Goal: Task Accomplishment & Management: Manage account settings

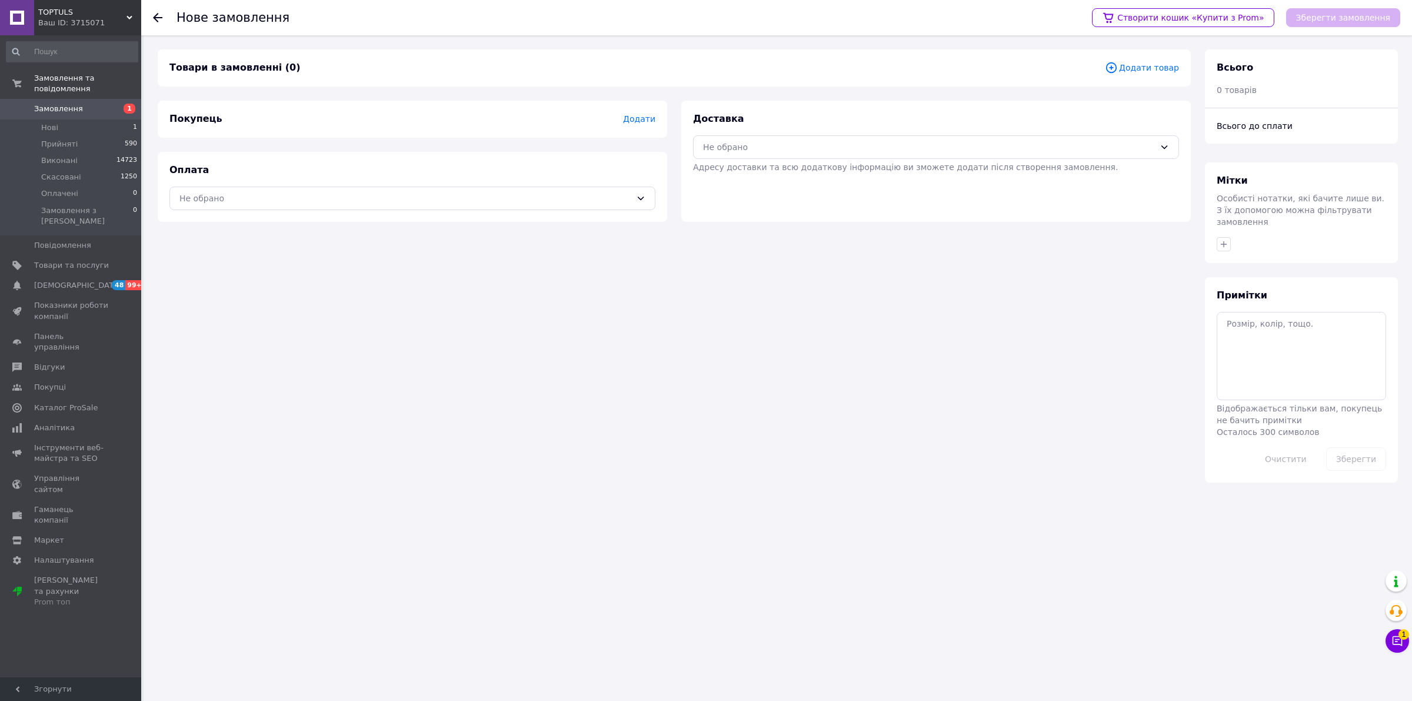
click at [1166, 64] on span "Додати товар" at bounding box center [1142, 67] width 74 height 13
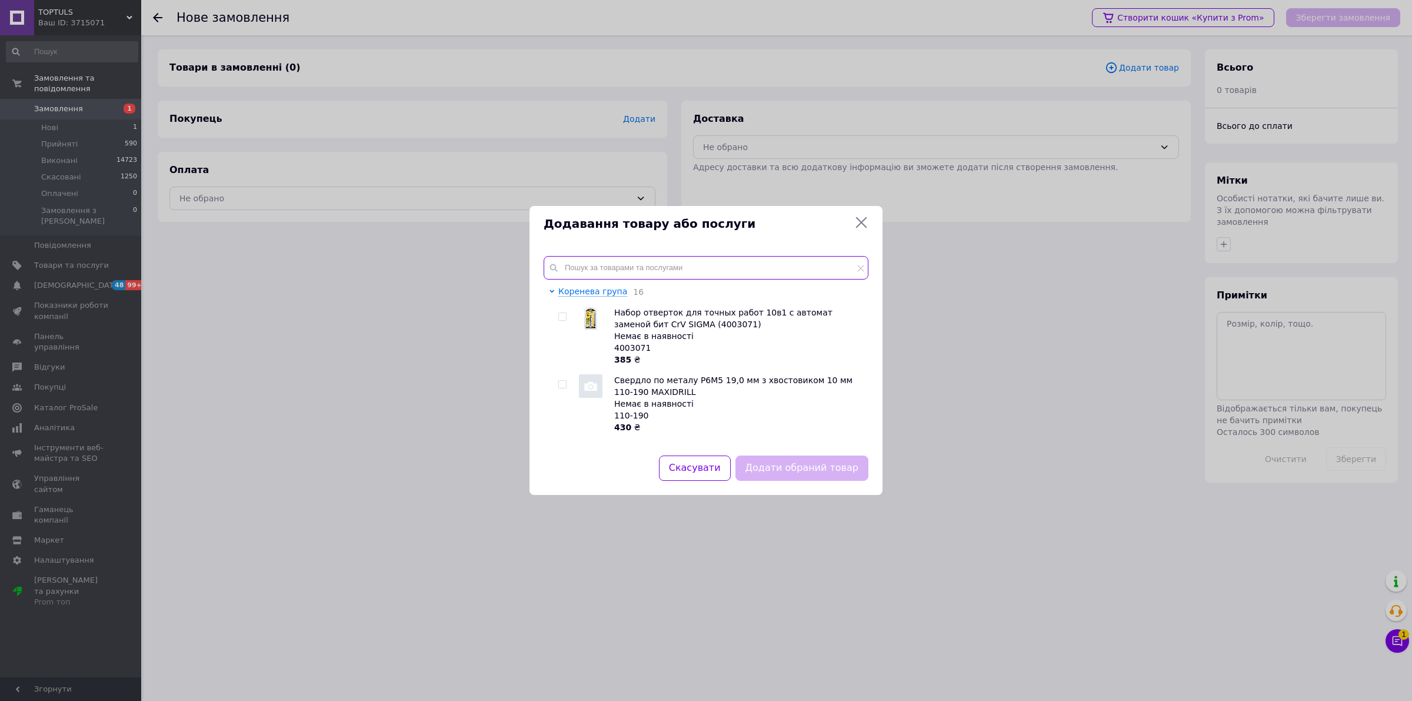
click at [604, 265] on input "text" at bounding box center [706, 268] width 325 height 24
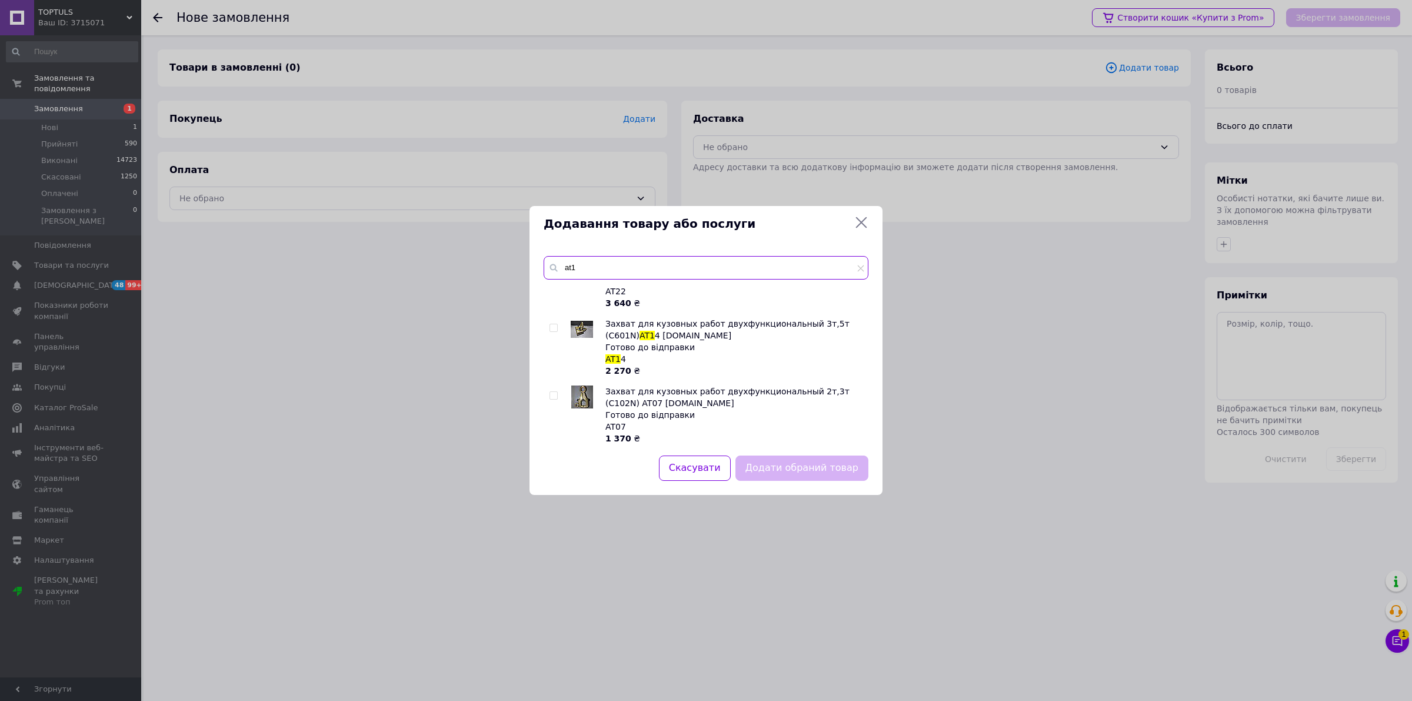
scroll to position [294, 0]
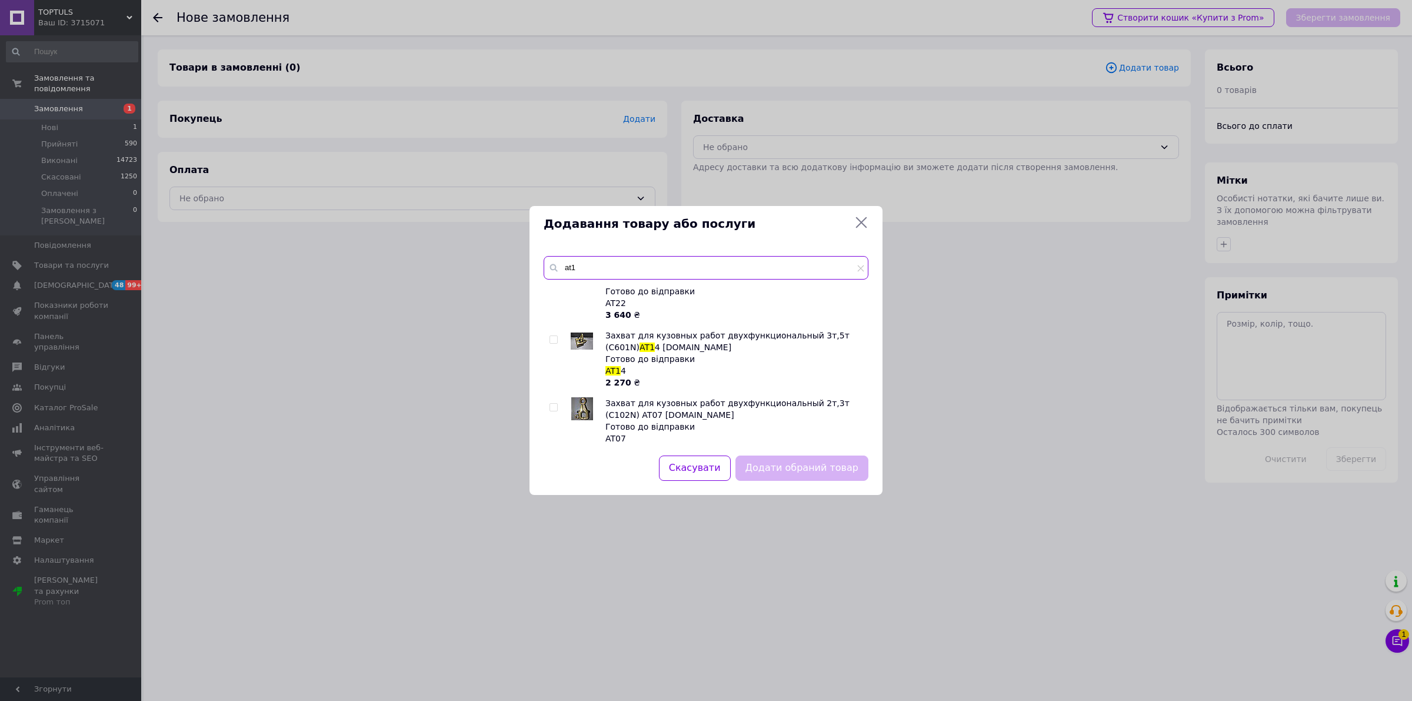
type input "at1"
click at [551, 336] on input "checkbox" at bounding box center [553, 340] width 8 height 8
checkbox input "true"
click at [812, 471] on button "Додати обраний товар" at bounding box center [801, 467] width 133 height 25
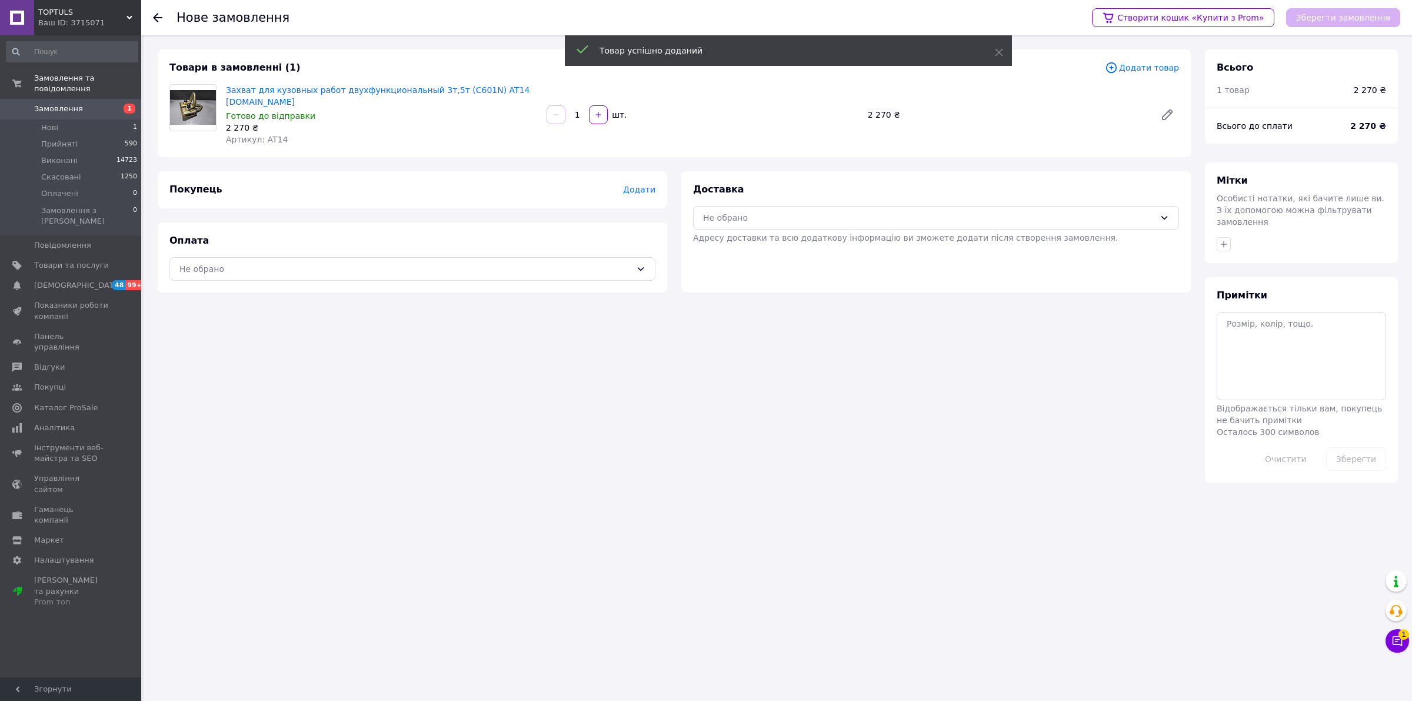
click at [1162, 74] on span "Додати товар" at bounding box center [1142, 67] width 74 height 13
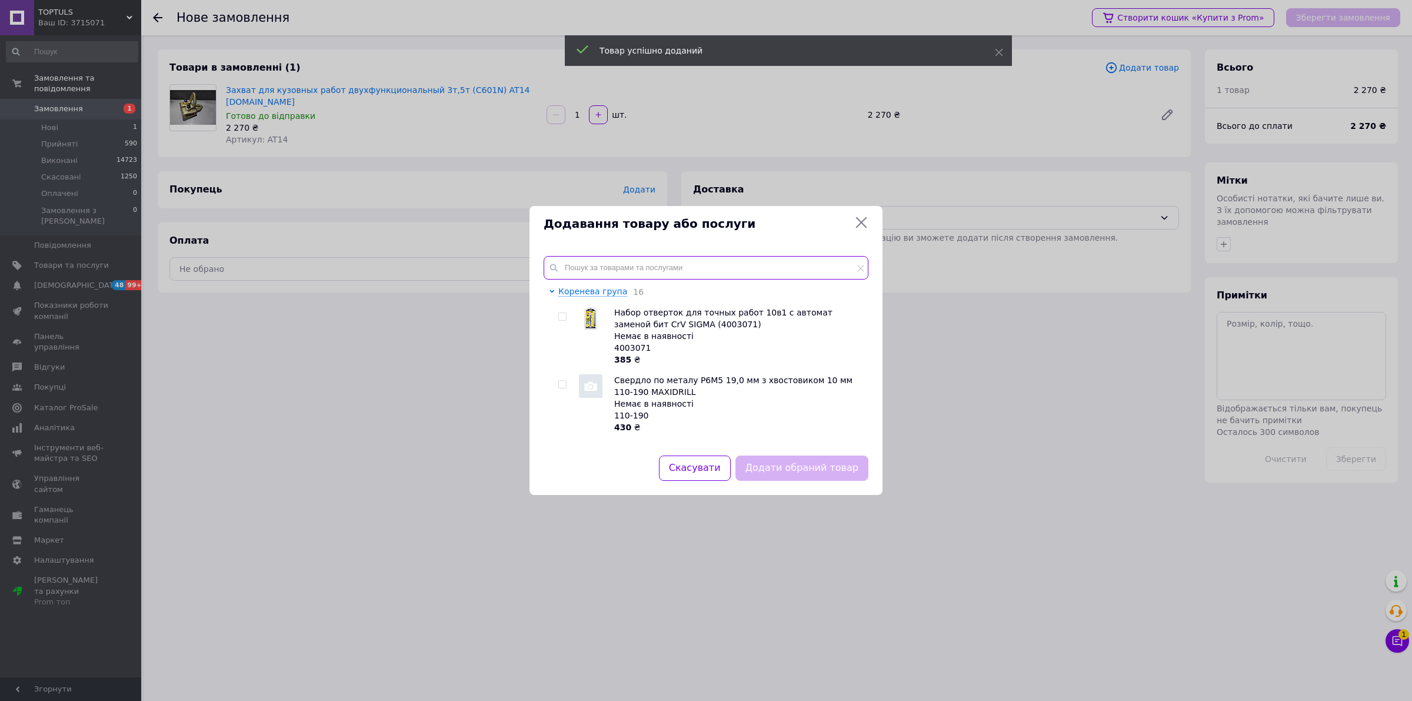
click at [828, 265] on input "text" at bounding box center [706, 268] width 325 height 24
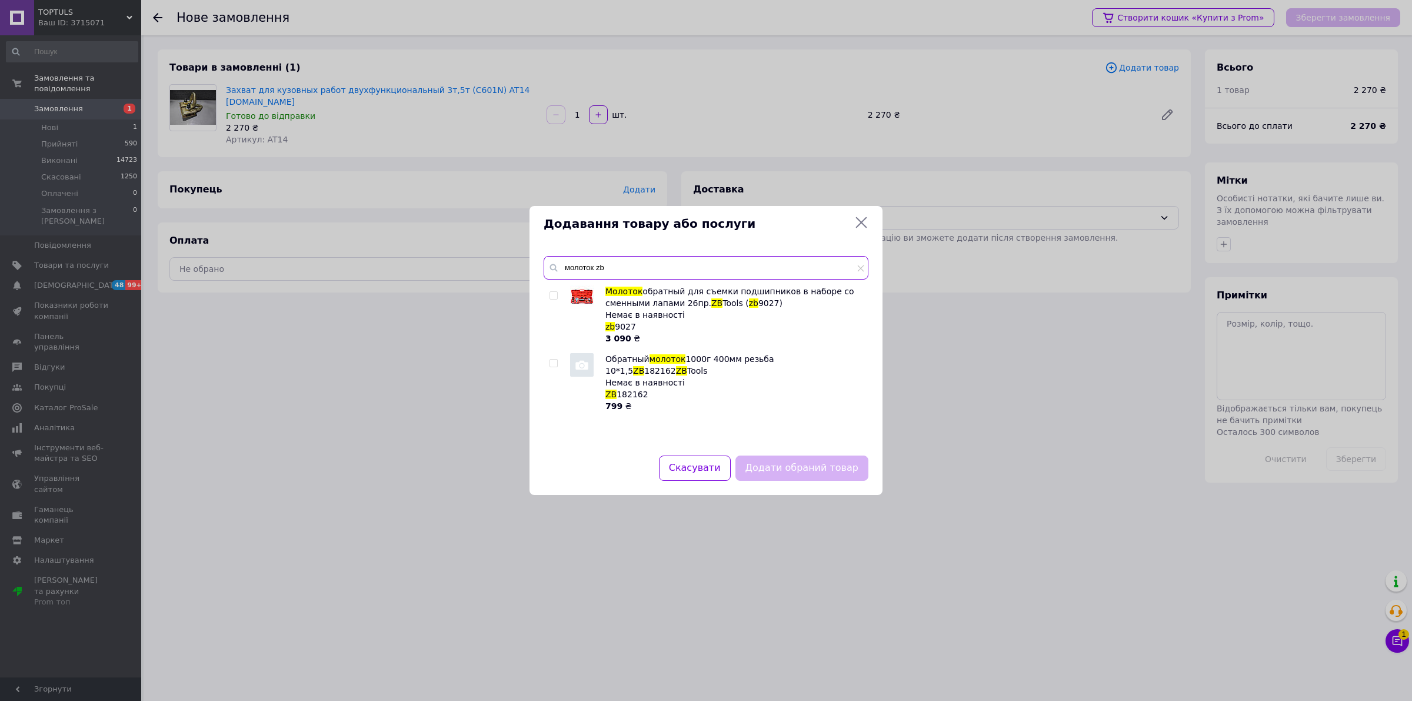
type input "молоток zb"
click at [551, 292] on input "checkbox" at bounding box center [553, 296] width 8 height 8
checkbox input "false"
click at [628, 260] on input "молоток zb" at bounding box center [706, 268] width 325 height 24
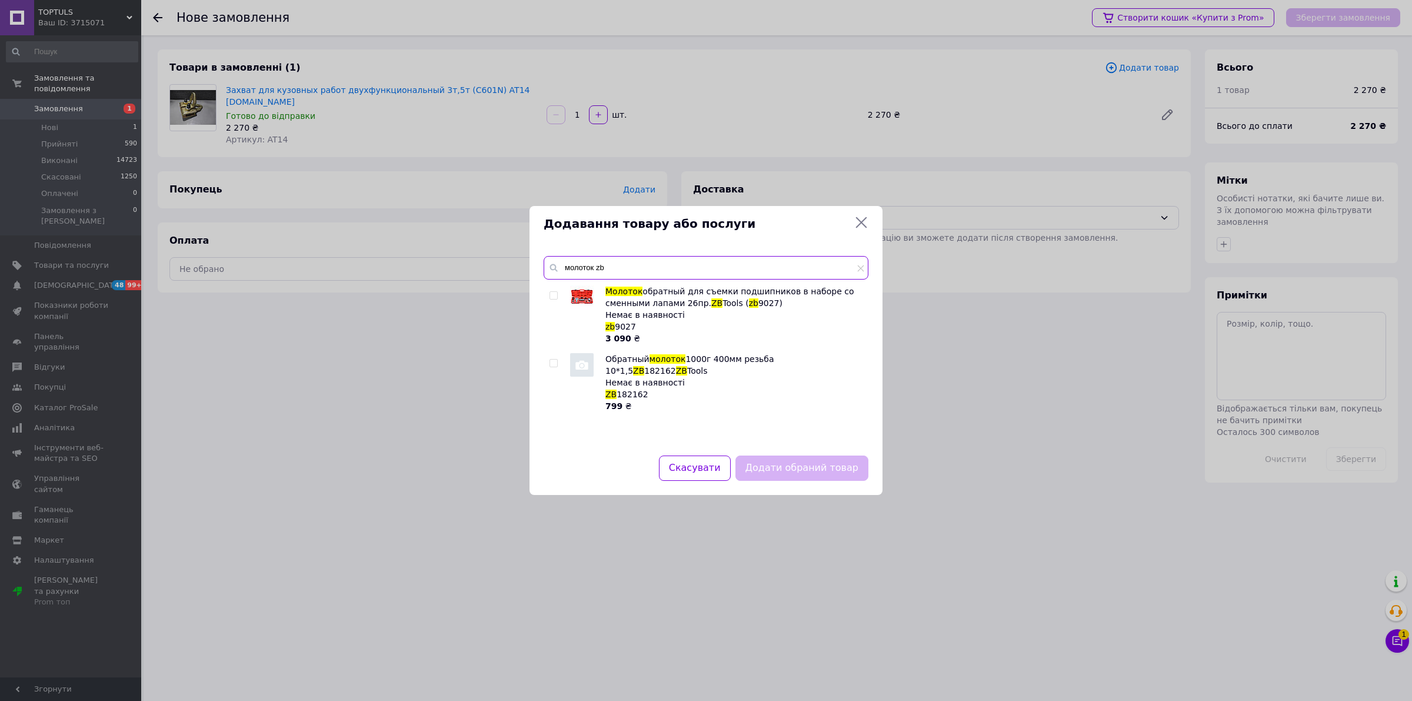
click at [628, 260] on input "молоток zb" at bounding box center [706, 268] width 325 height 24
click at [572, 265] on input "молоток zb" at bounding box center [706, 268] width 325 height 24
click at [572, 265] on input "repjdyb[ zb" at bounding box center [706, 268] width 325 height 24
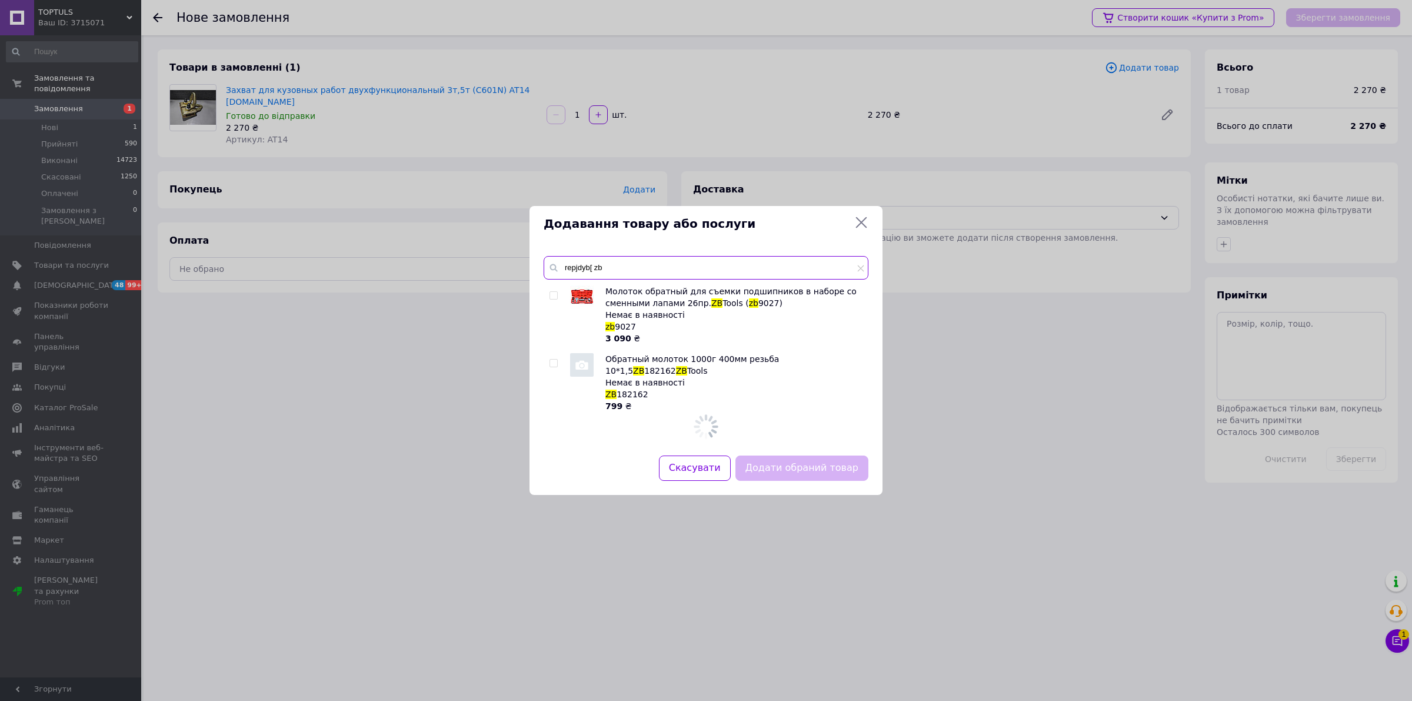
click at [572, 265] on input "repjdyb[ zb" at bounding box center [706, 268] width 325 height 24
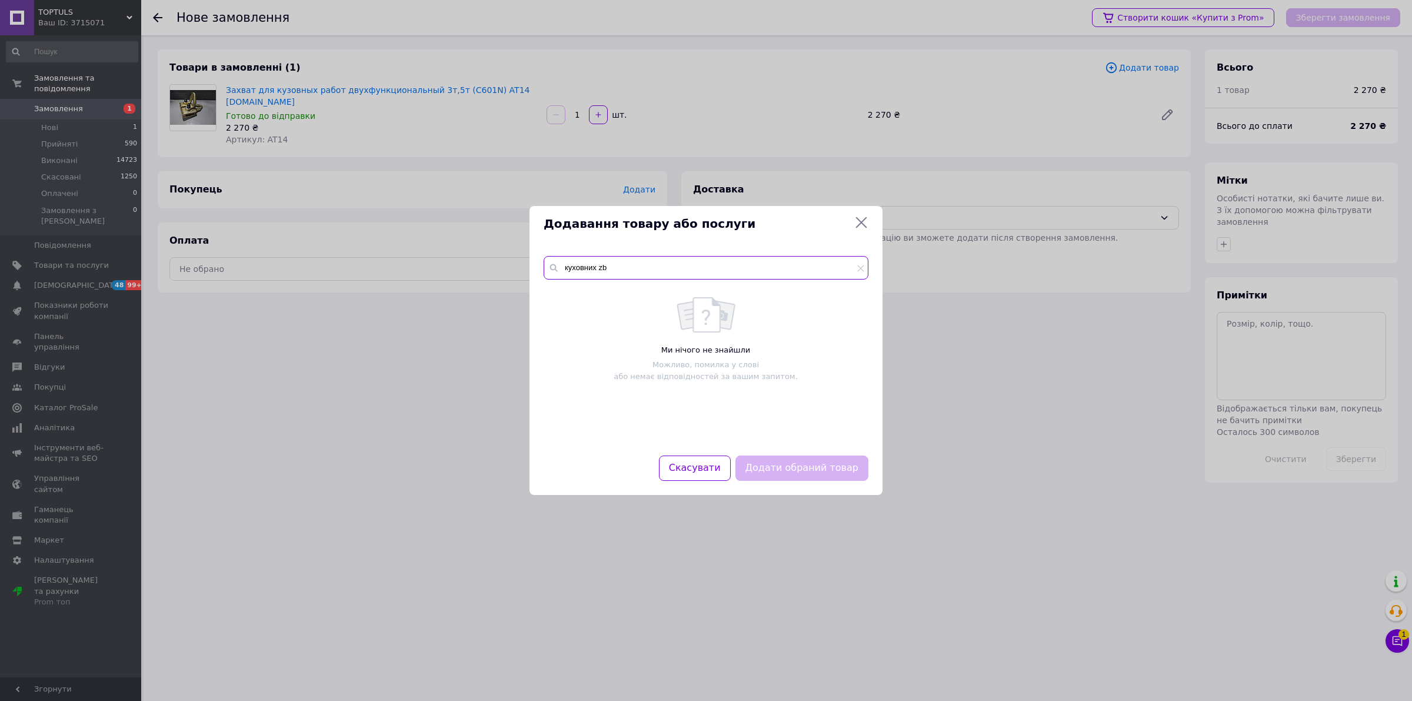
click at [618, 266] on input "куховних zb" at bounding box center [706, 268] width 325 height 24
click at [578, 269] on input "куховних zb" at bounding box center [706, 268] width 325 height 24
type input "кузовних zb"
click at [551, 293] on input "checkbox" at bounding box center [553, 296] width 8 height 8
checkbox input "true"
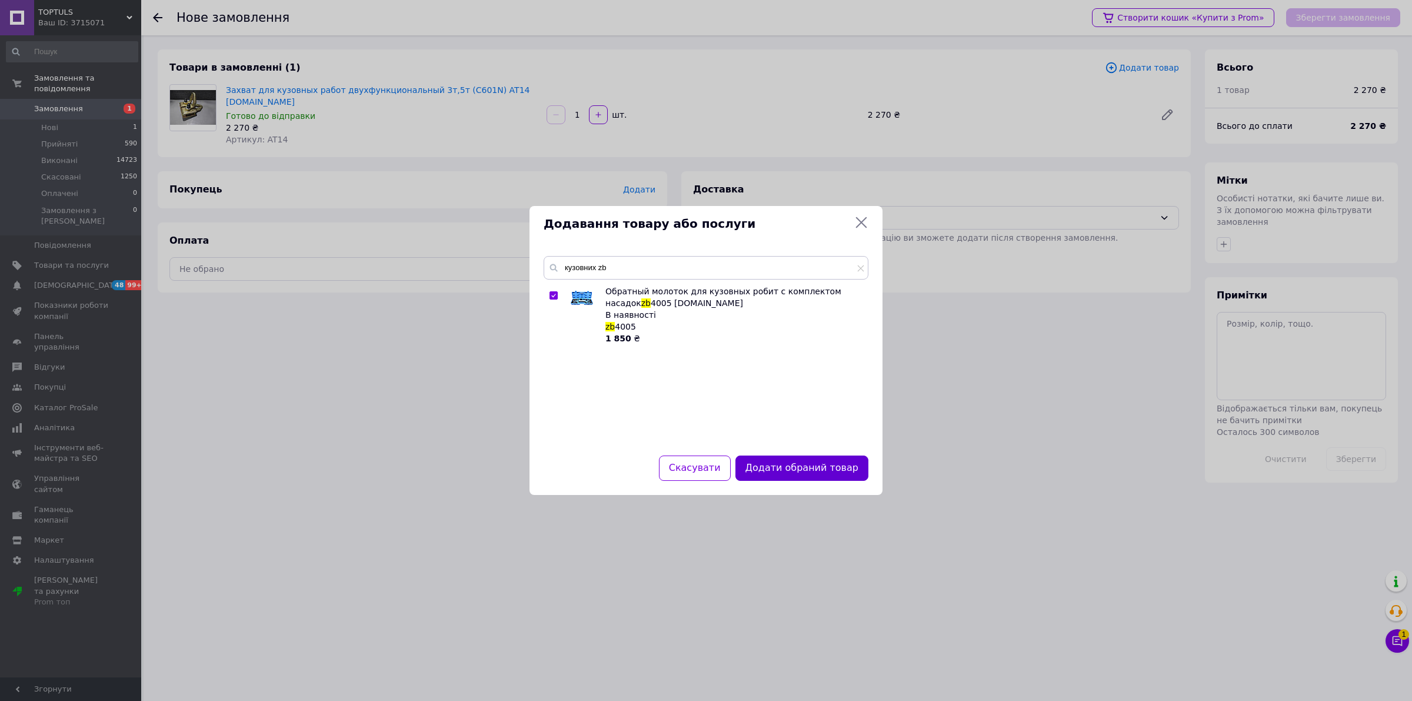
click at [811, 475] on button "Додати обраний товар" at bounding box center [801, 467] width 133 height 25
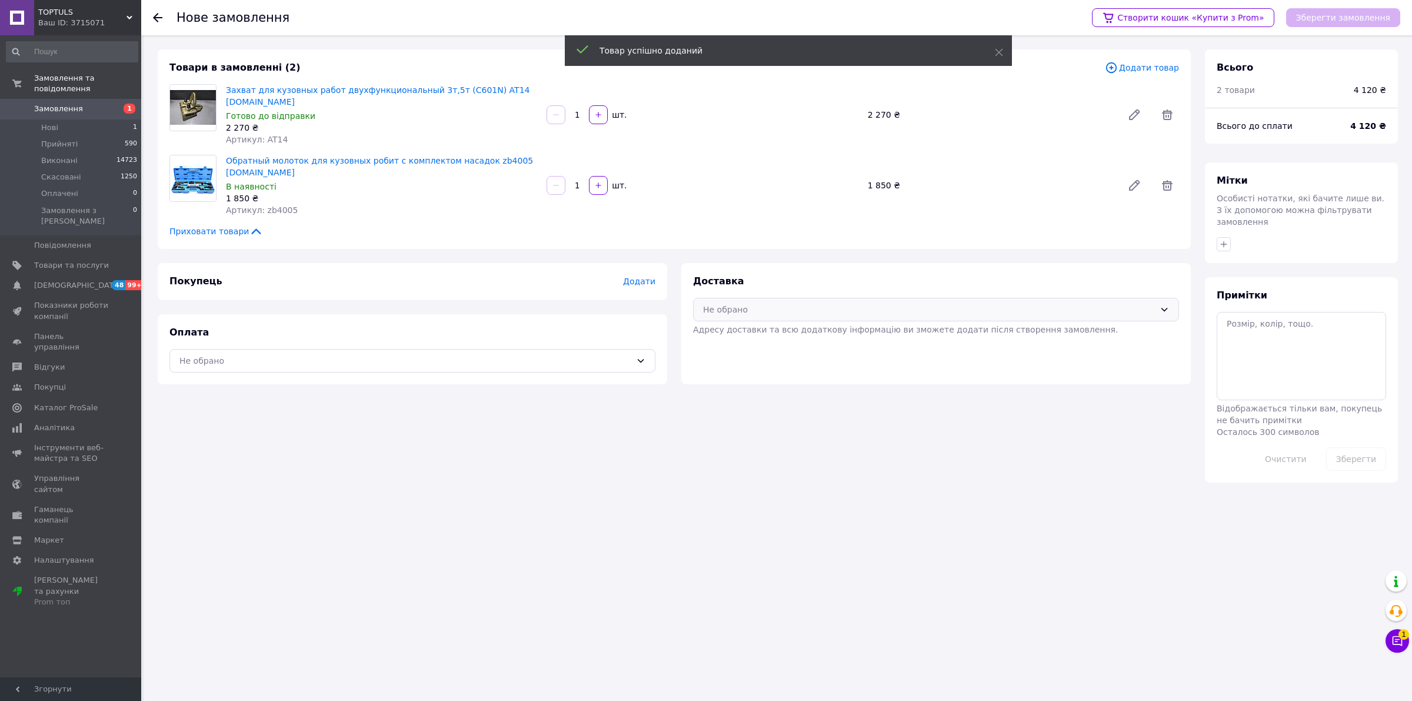
click at [815, 314] on div "Не обрано" at bounding box center [929, 309] width 452 height 13
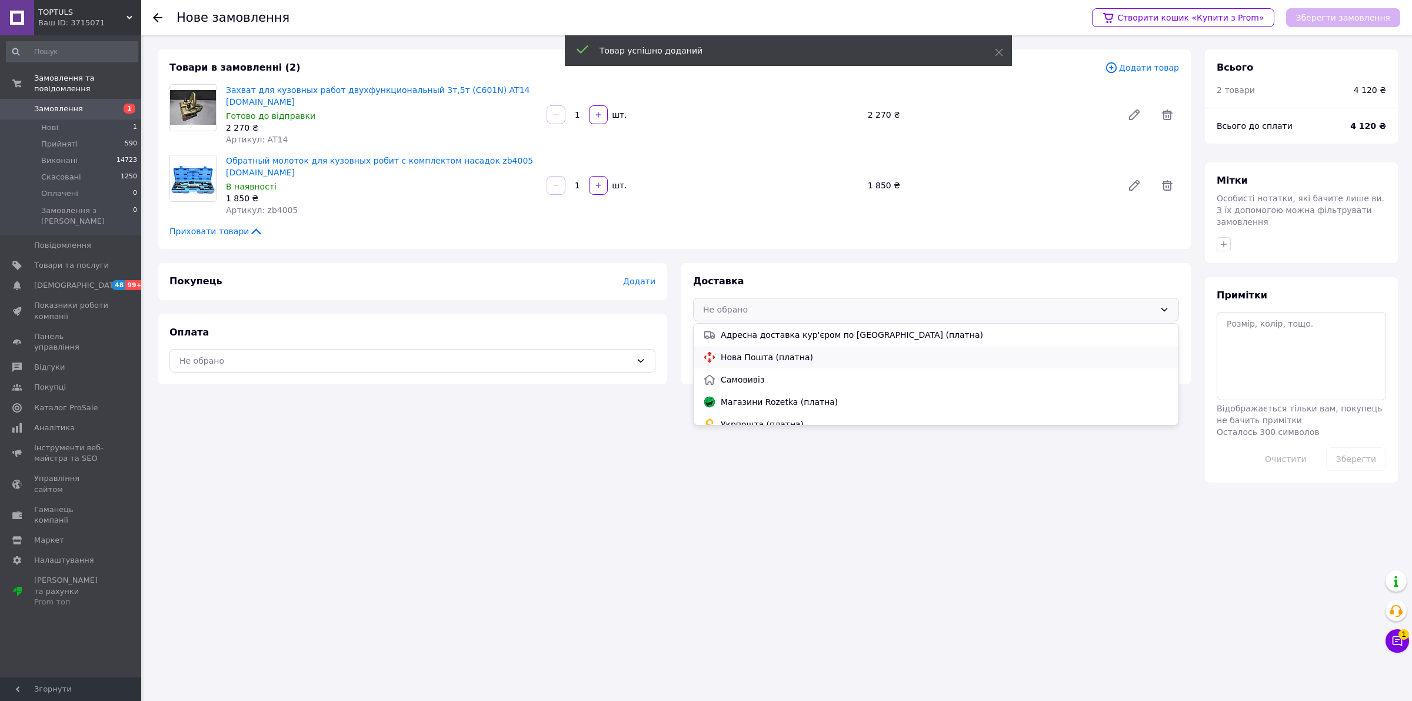
click at [776, 362] on span "Нова Пошта (платна)" at bounding box center [945, 357] width 448 height 12
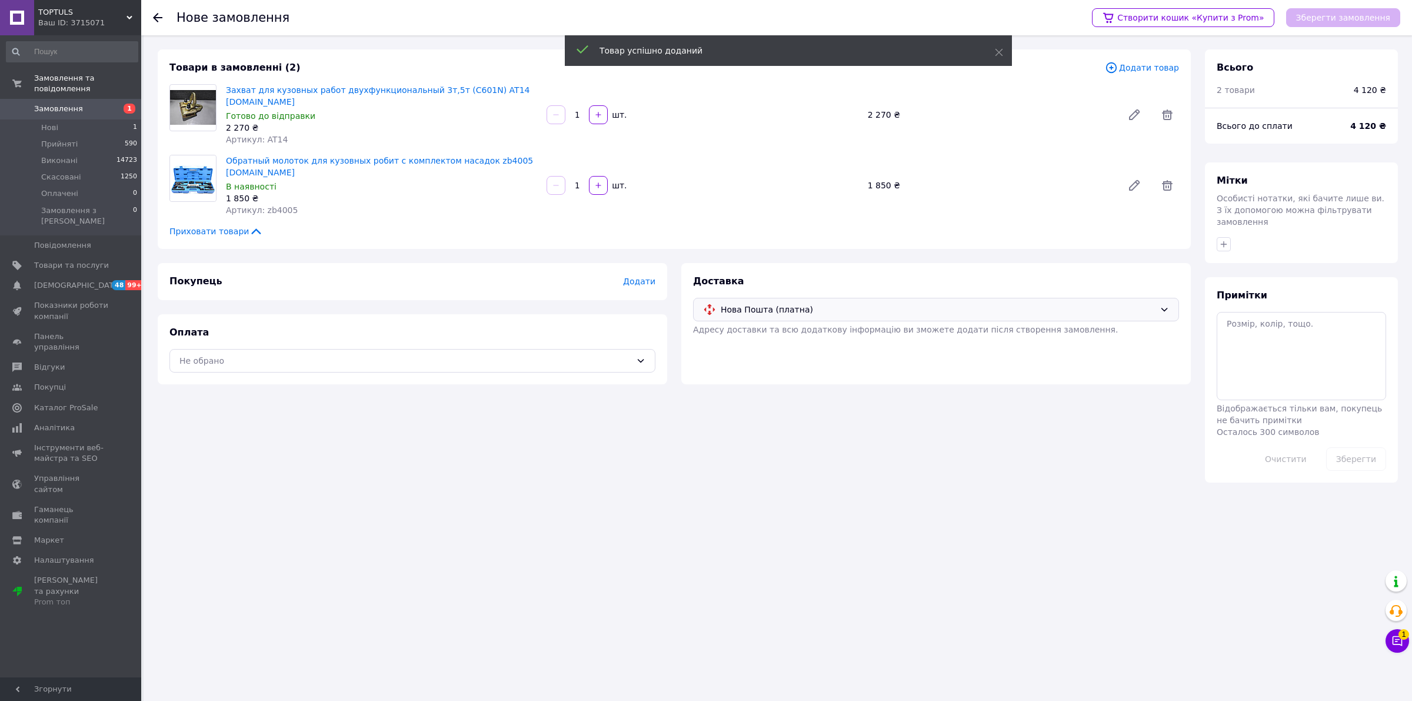
click at [532, 381] on div "Оплата Не обрано" at bounding box center [412, 349] width 509 height 70
click at [531, 374] on div "Оплата Не обрано" at bounding box center [412, 349] width 509 height 70
click at [535, 366] on div "Не обрано" at bounding box center [412, 361] width 486 height 24
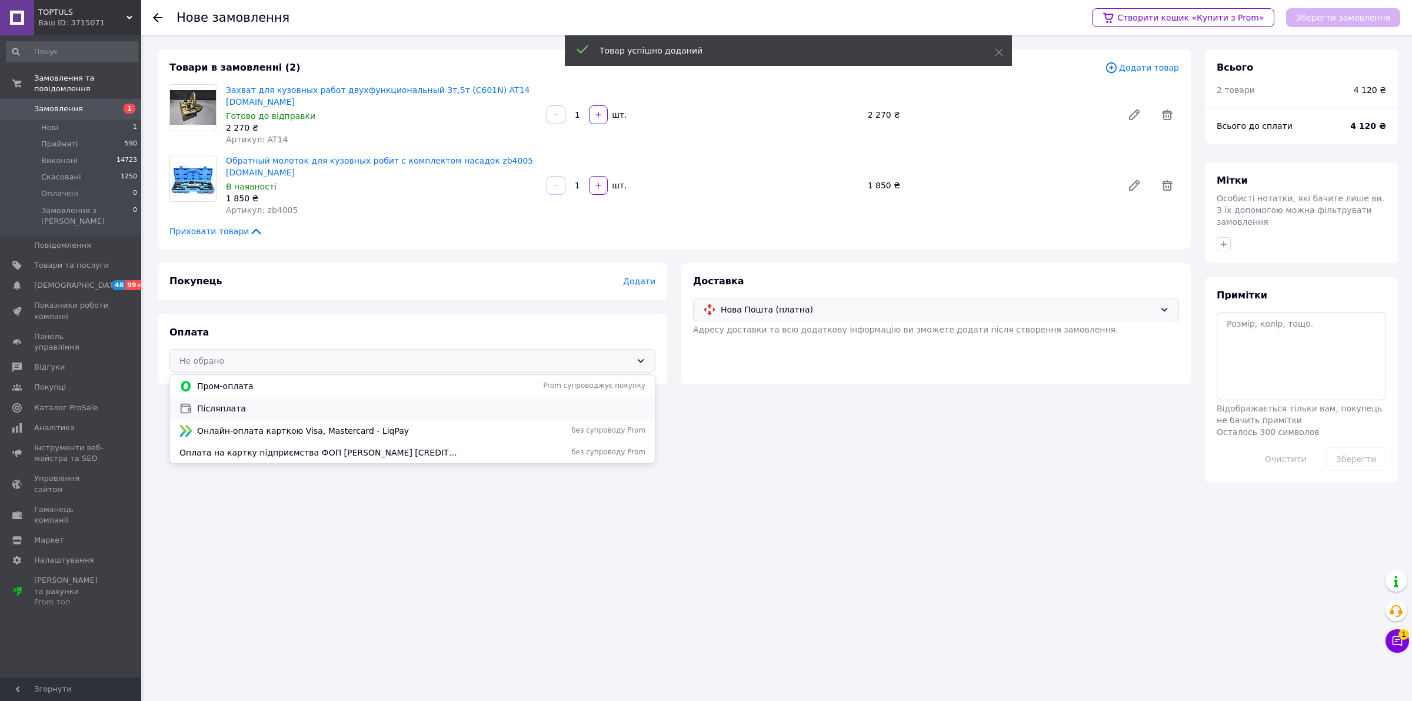
click at [501, 412] on span "Післяплата" at bounding box center [421, 408] width 448 height 12
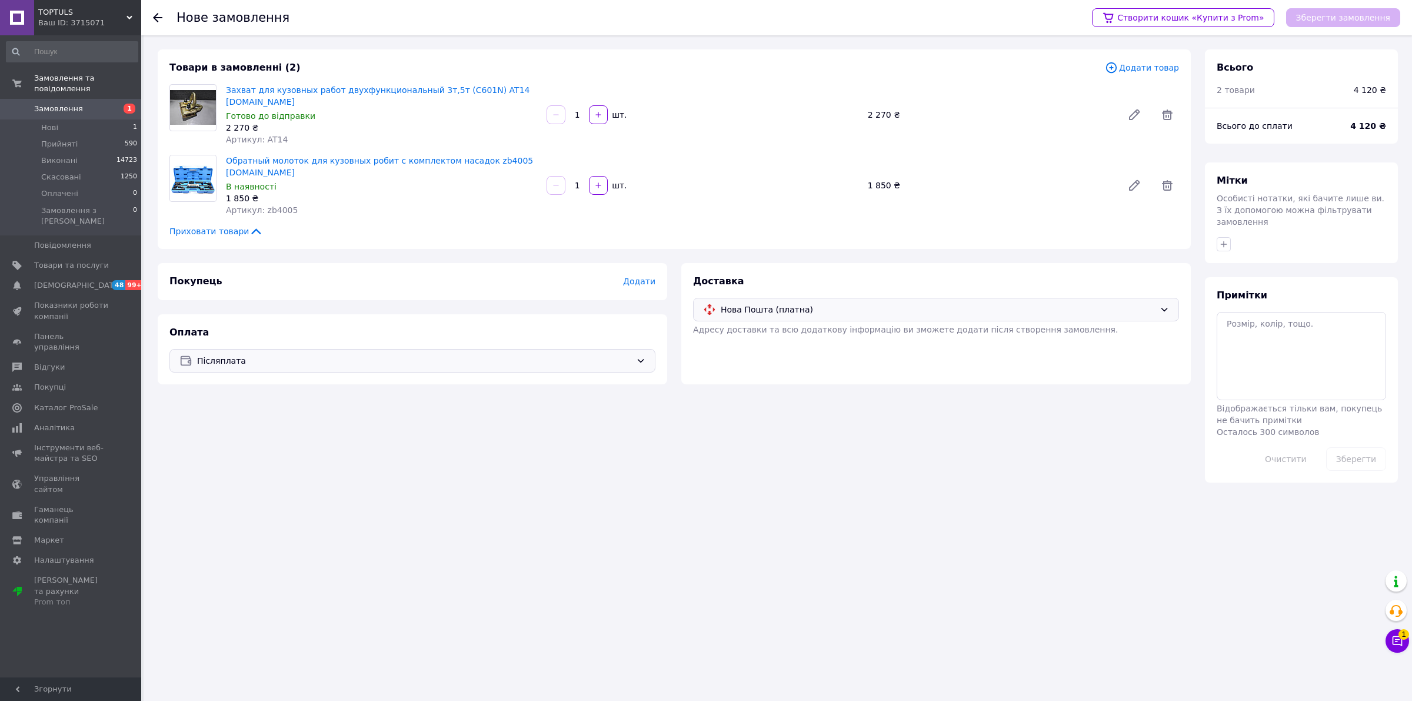
click at [647, 280] on span "Додати" at bounding box center [639, 280] width 32 height 9
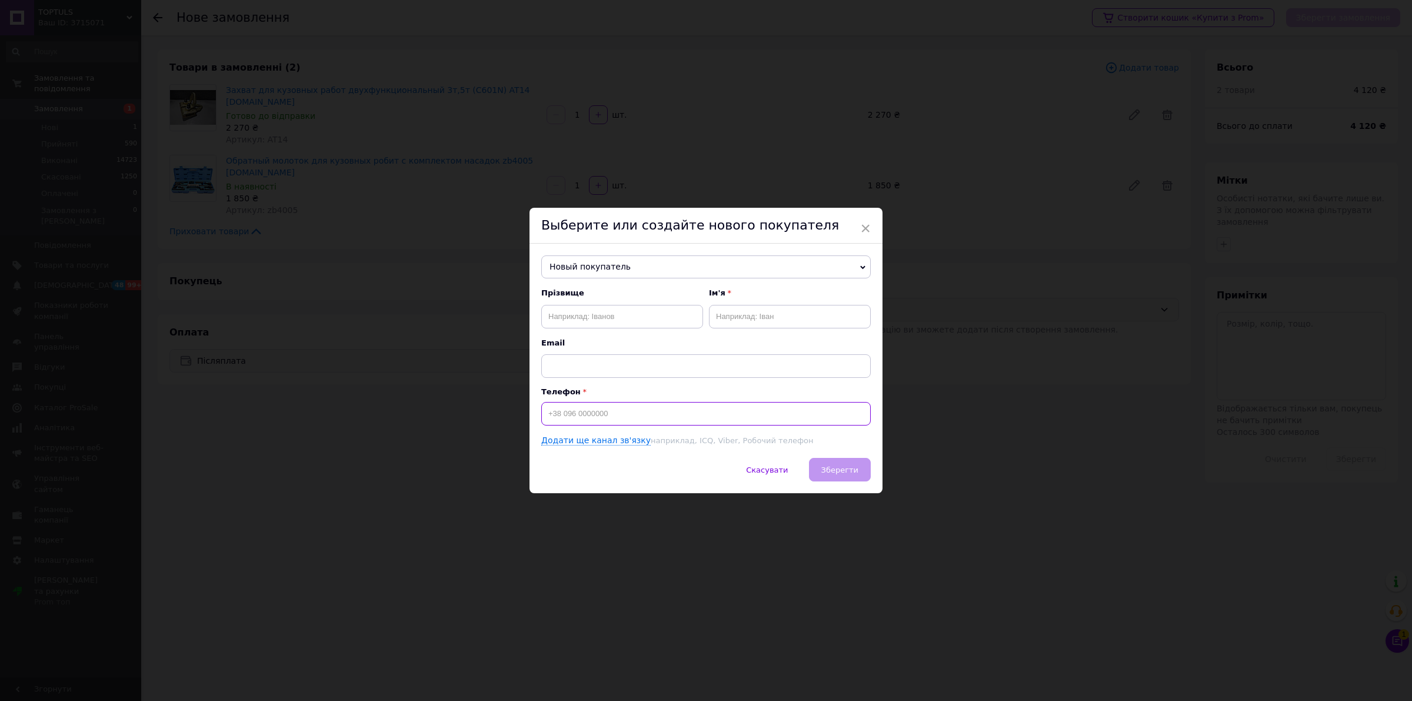
click at [655, 416] on input at bounding box center [705, 414] width 329 height 24
type input "[PHONE_NUMBER]"
click at [621, 316] on input "text" at bounding box center [622, 317] width 162 height 24
type input "Садлівський"
type input "[PERSON_NAME]"
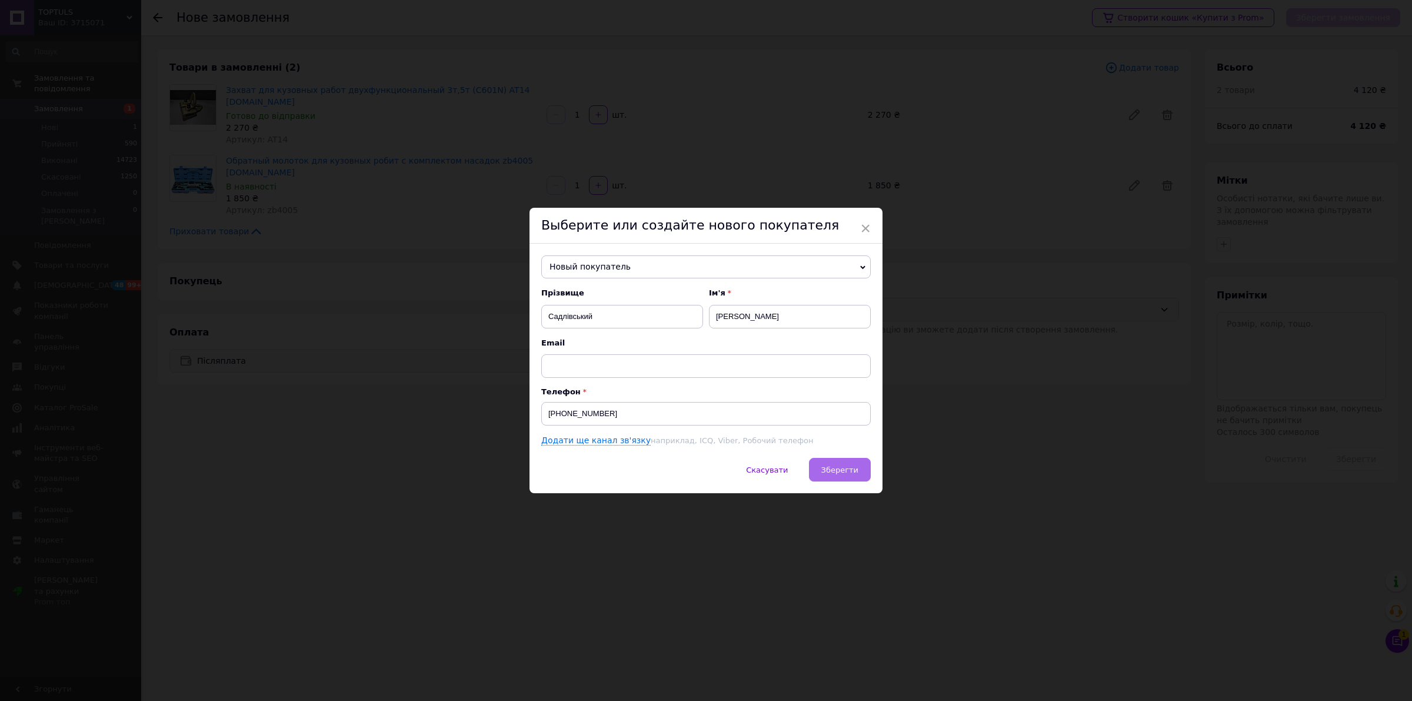
click at [842, 463] on button "Зберегти" at bounding box center [840, 470] width 62 height 24
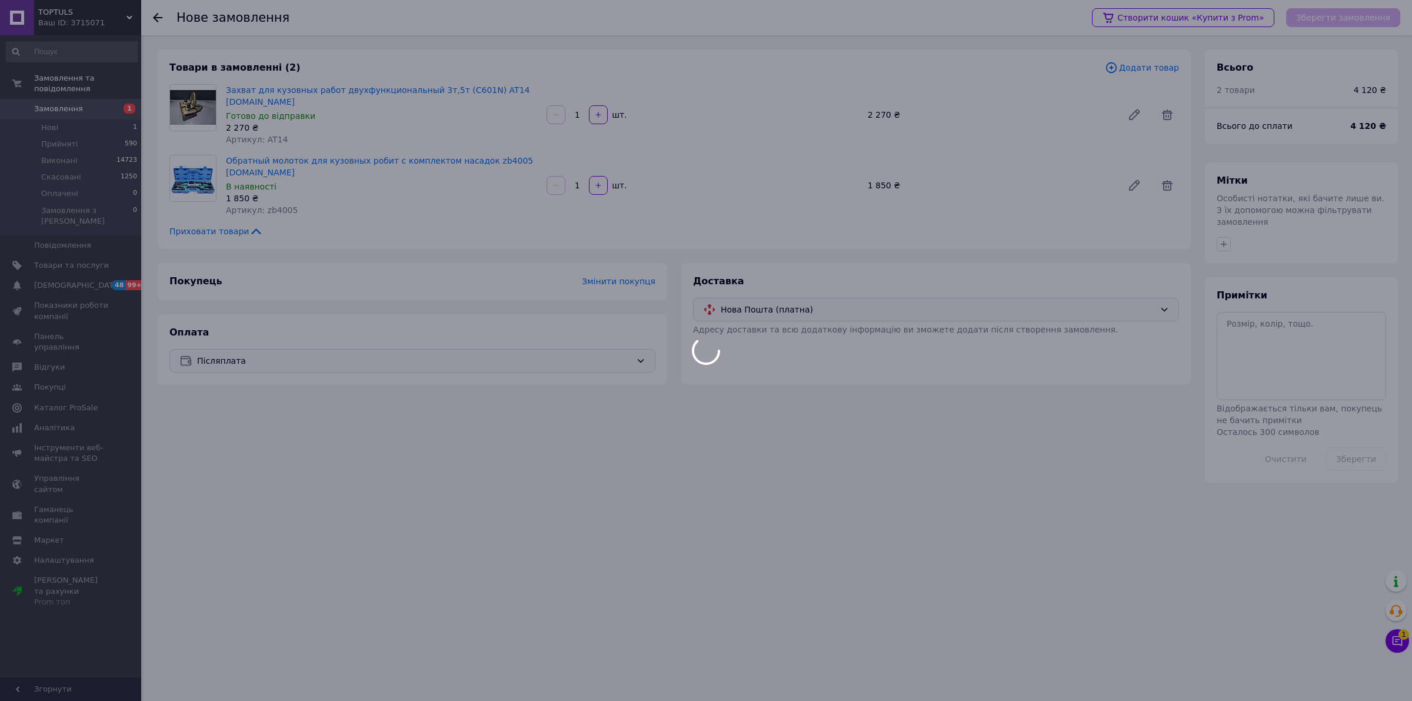
click at [1357, 15] on body "TOPTULS Ваш ID: 3715071 Сайт TOPTULS Кабінет покупця Перевірити стан системи Ст…" at bounding box center [706, 350] width 1412 height 701
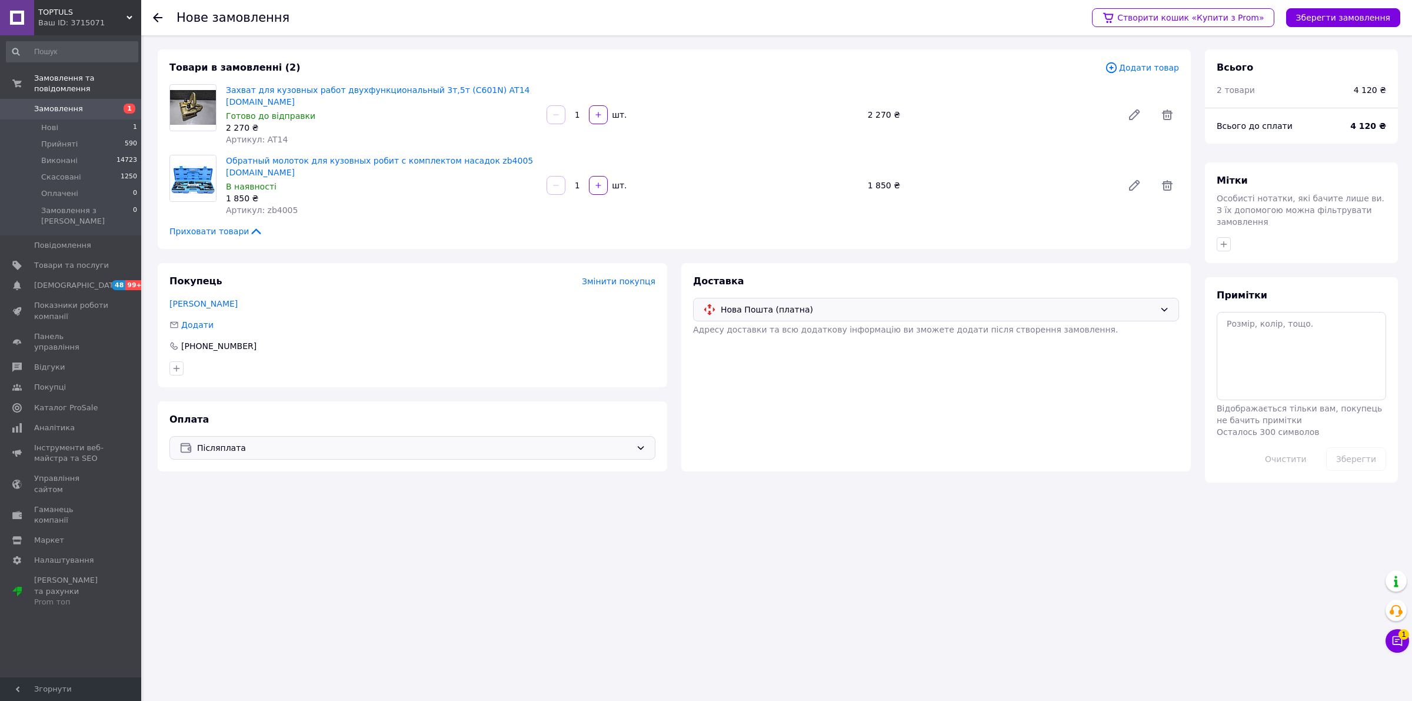
click at [1357, 15] on button "Зберегти замовлення" at bounding box center [1343, 17] width 114 height 19
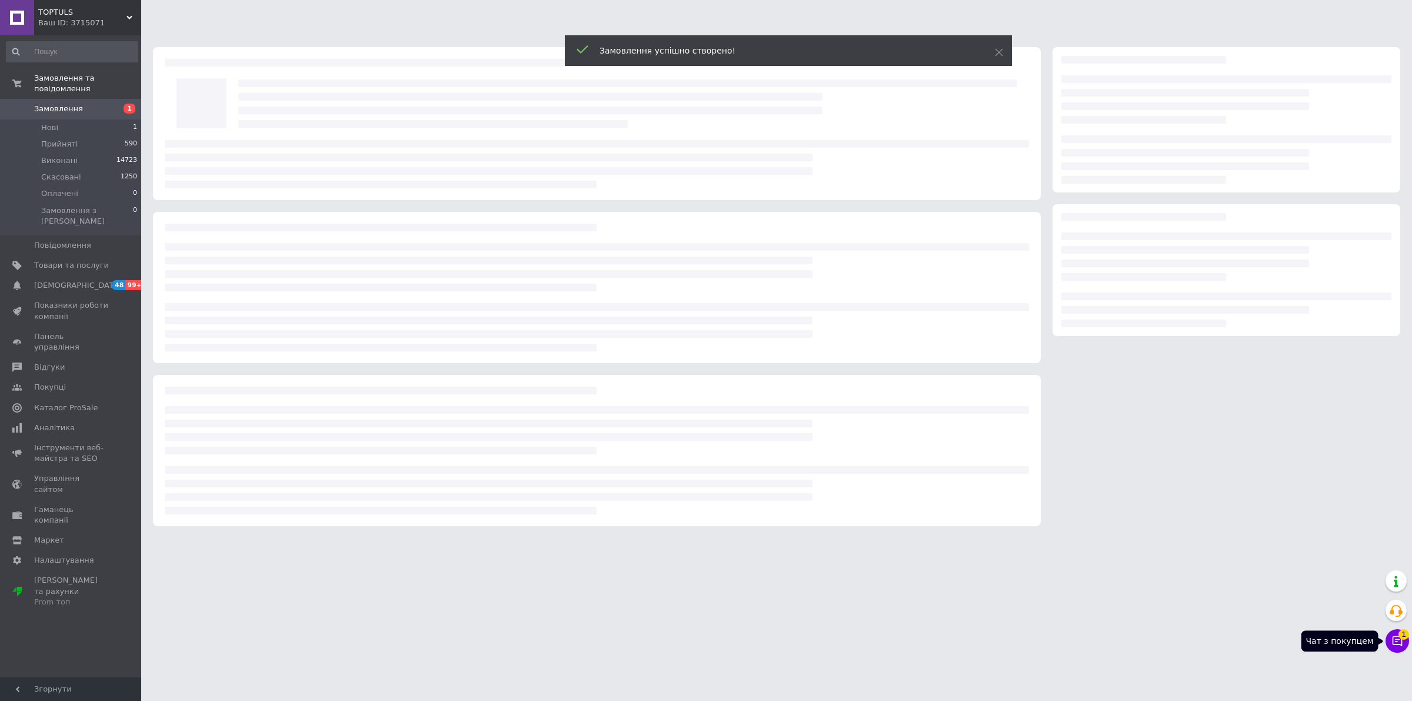
click at [1403, 639] on button "Чат з покупцем 1" at bounding box center [1397, 641] width 24 height 24
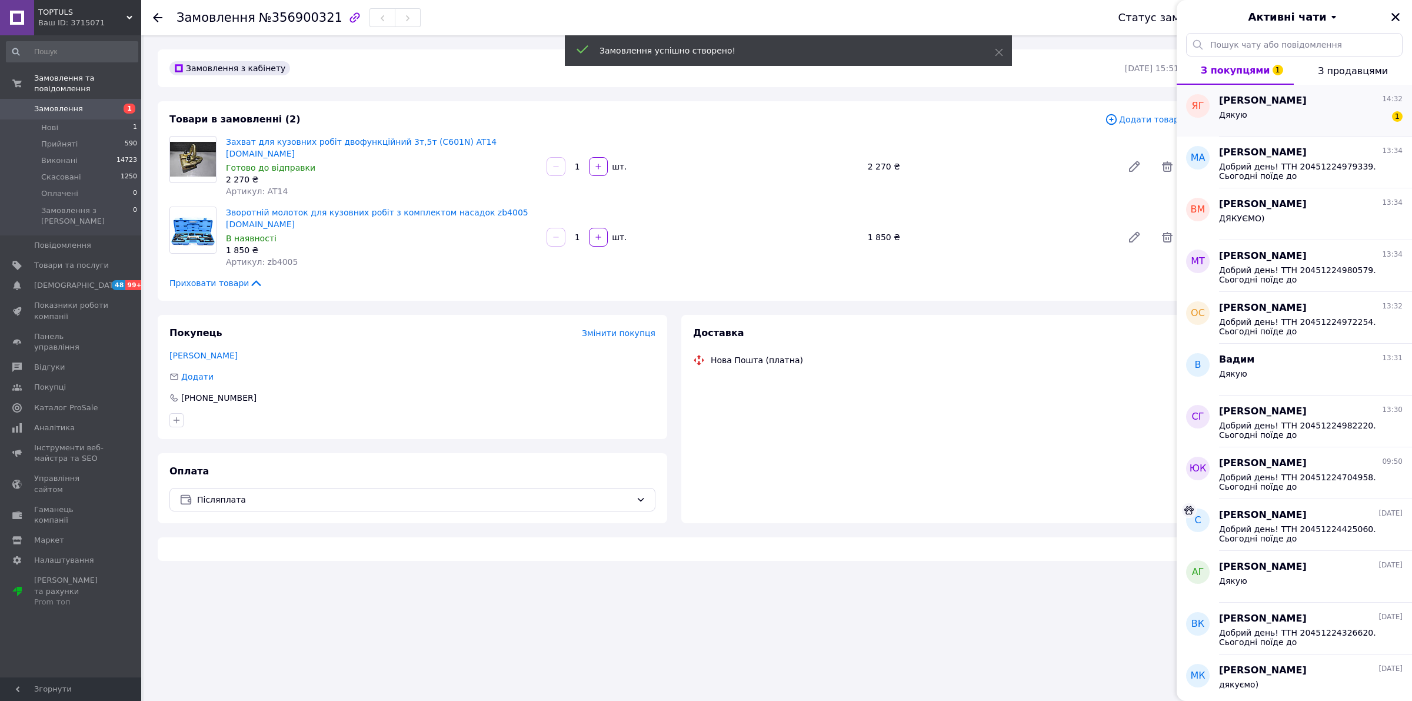
click at [1334, 128] on div "[PERSON_NAME] 14:32 Дякую 1" at bounding box center [1315, 111] width 193 height 52
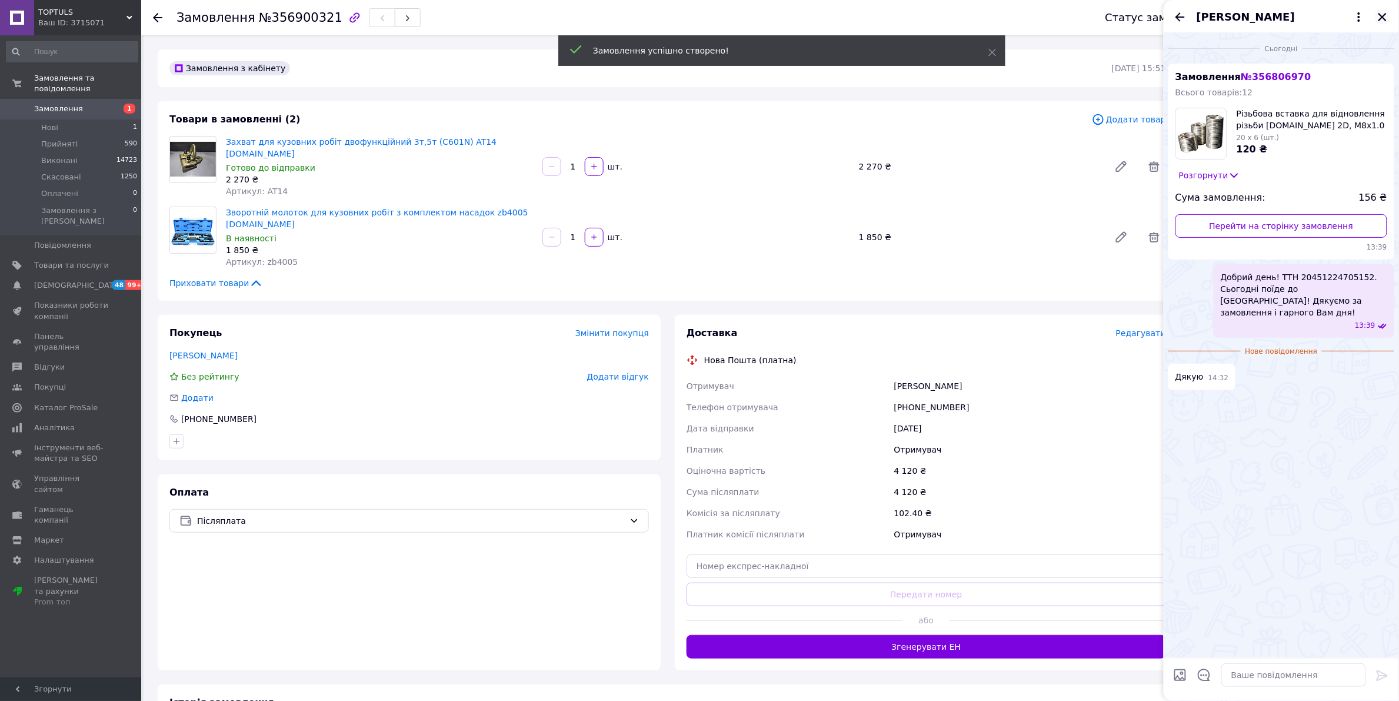
click at [1379, 16] on icon "Закрити" at bounding box center [1382, 17] width 11 height 11
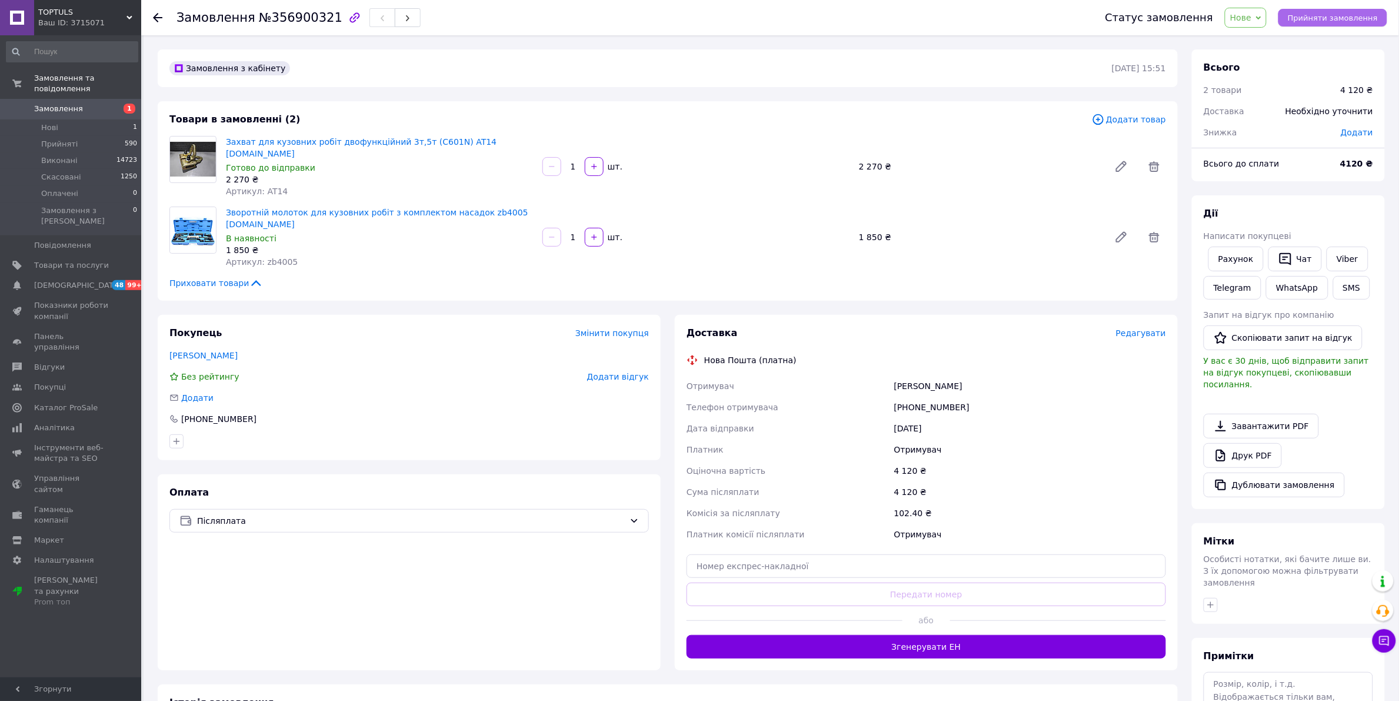
click at [1329, 19] on span "Прийняти замовлення" at bounding box center [1333, 18] width 90 height 9
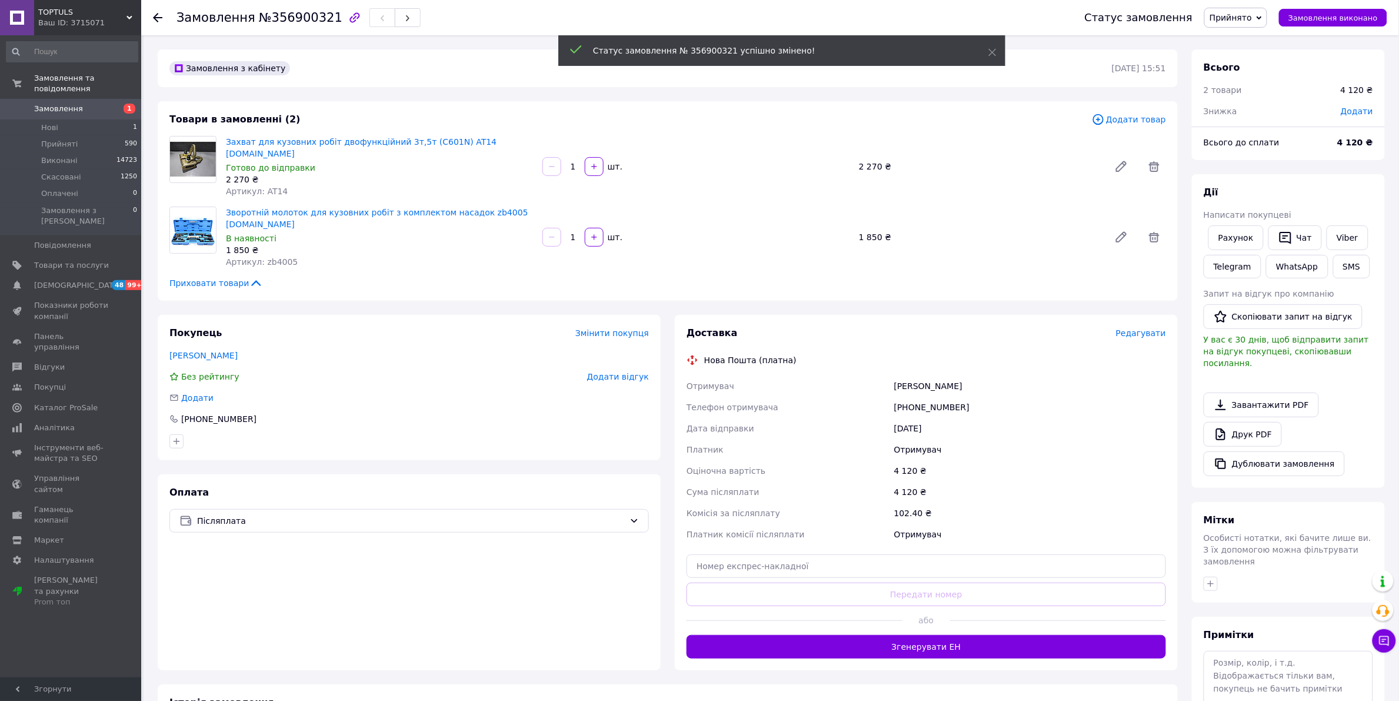
click at [1147, 328] on span "Редагувати" at bounding box center [1141, 332] width 50 height 9
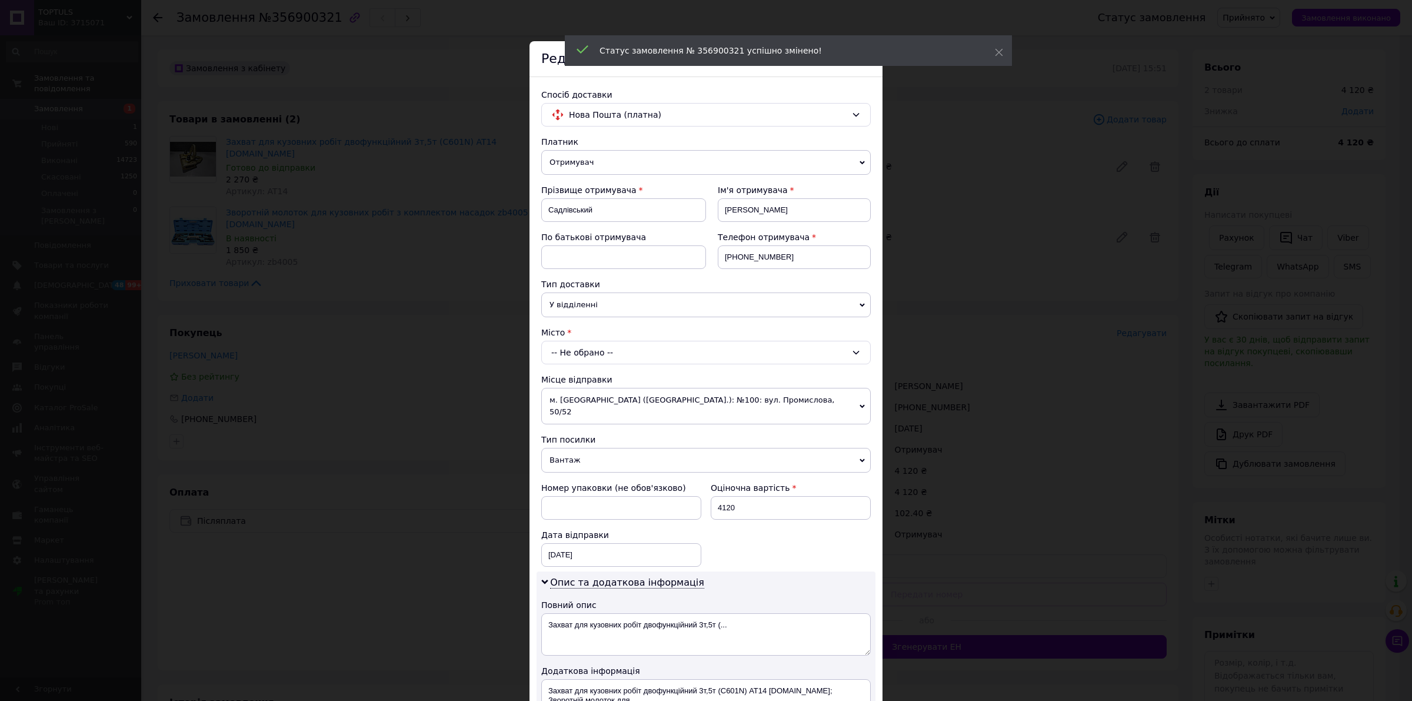
click at [647, 358] on div "-- Не обрано --" at bounding box center [705, 353] width 329 height 24
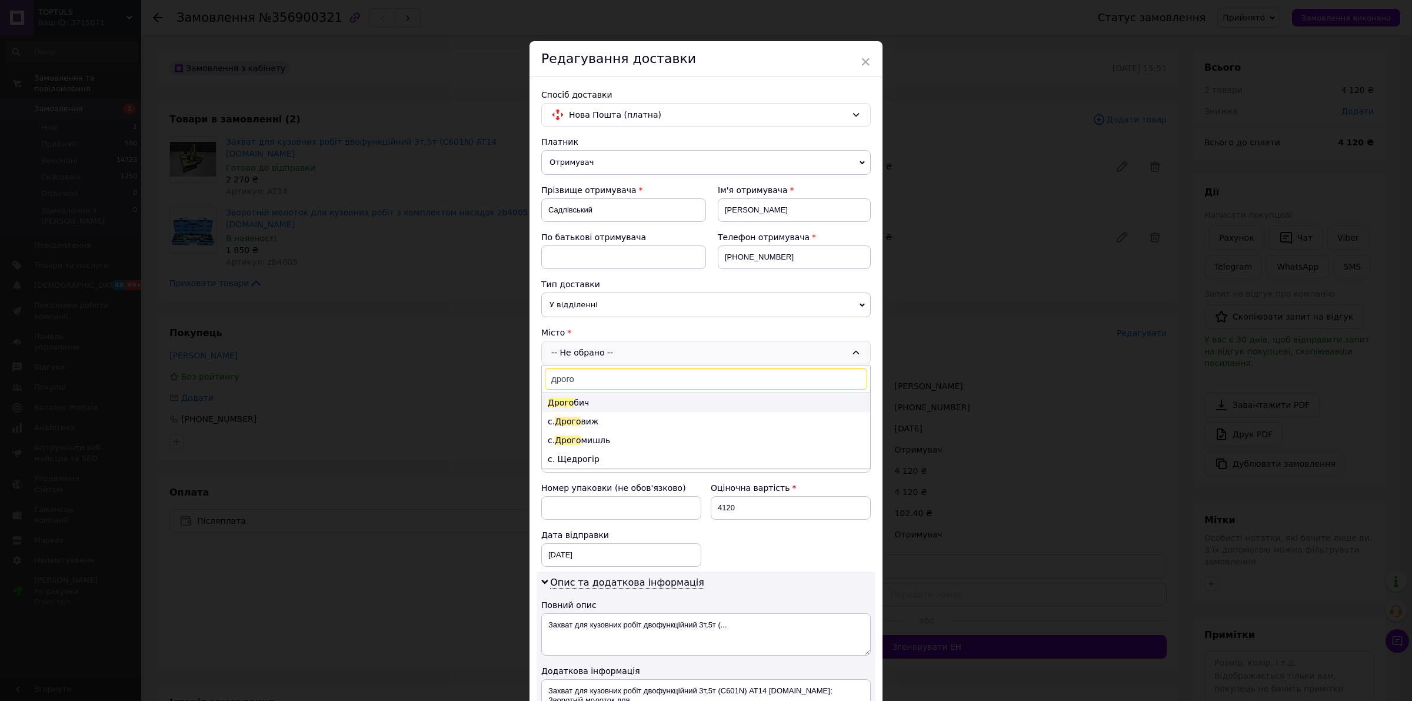
type input "дрого"
click at [638, 404] on li "Дрого бич" at bounding box center [706, 402] width 328 height 19
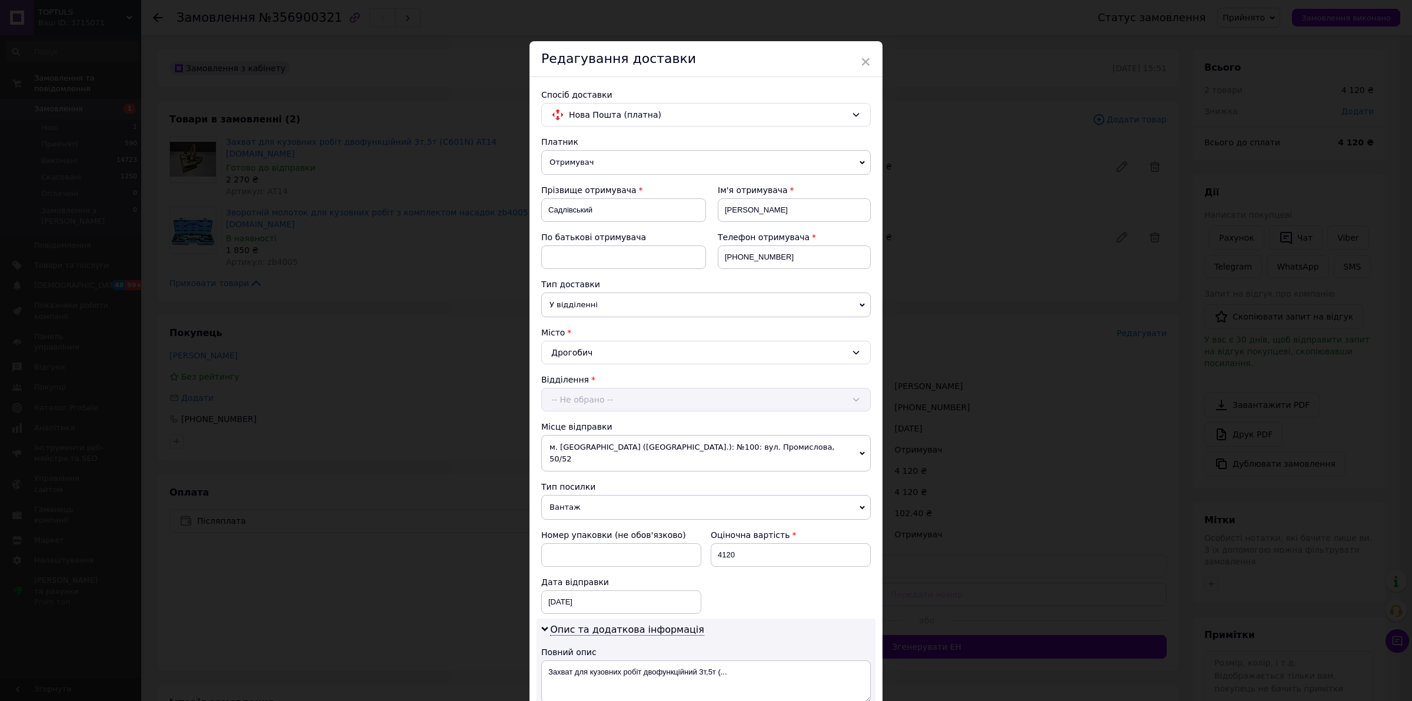
scroll to position [74, 0]
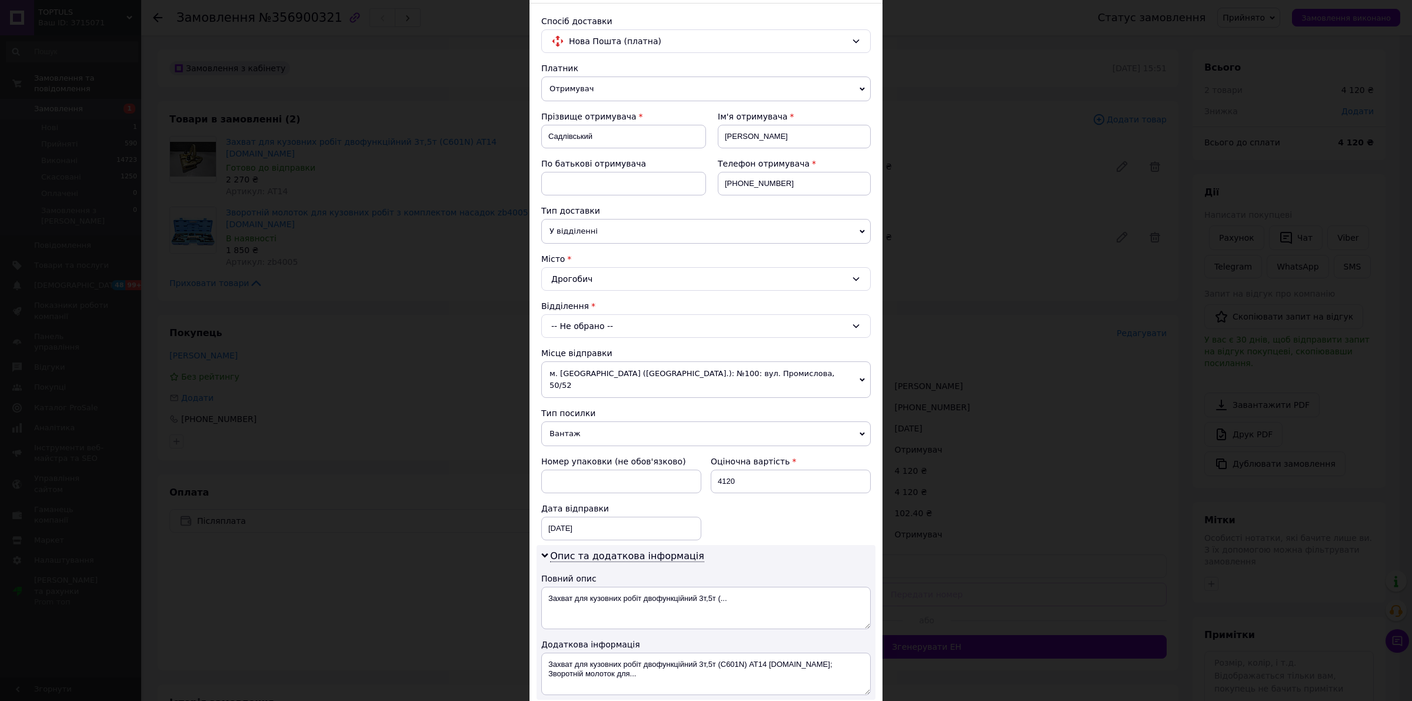
drag, startPoint x: 628, startPoint y: 319, endPoint x: 632, endPoint y: 336, distance: 17.5
click at [628, 321] on div "-- Не обрано --" at bounding box center [705, 326] width 329 height 24
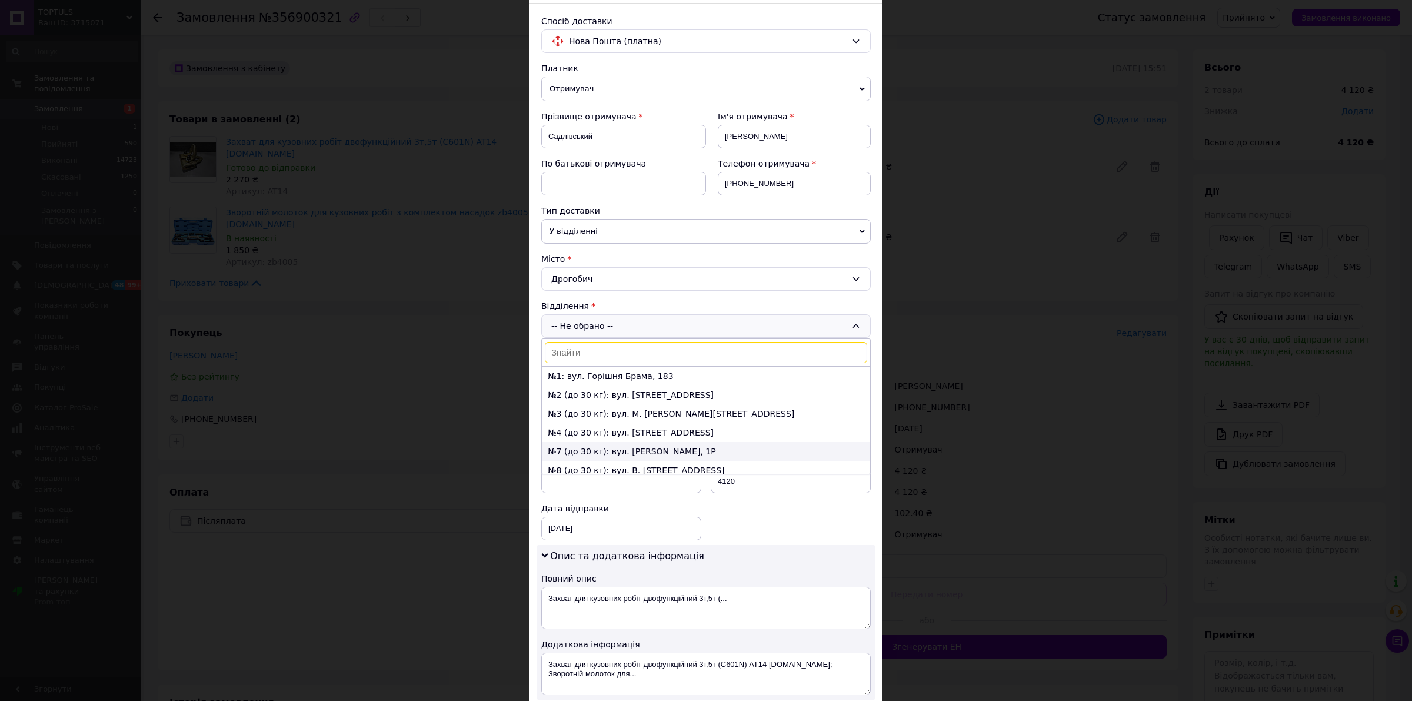
click at [689, 455] on li "№7 (до 30 кг): вул. [PERSON_NAME], 1Р" at bounding box center [706, 451] width 328 height 19
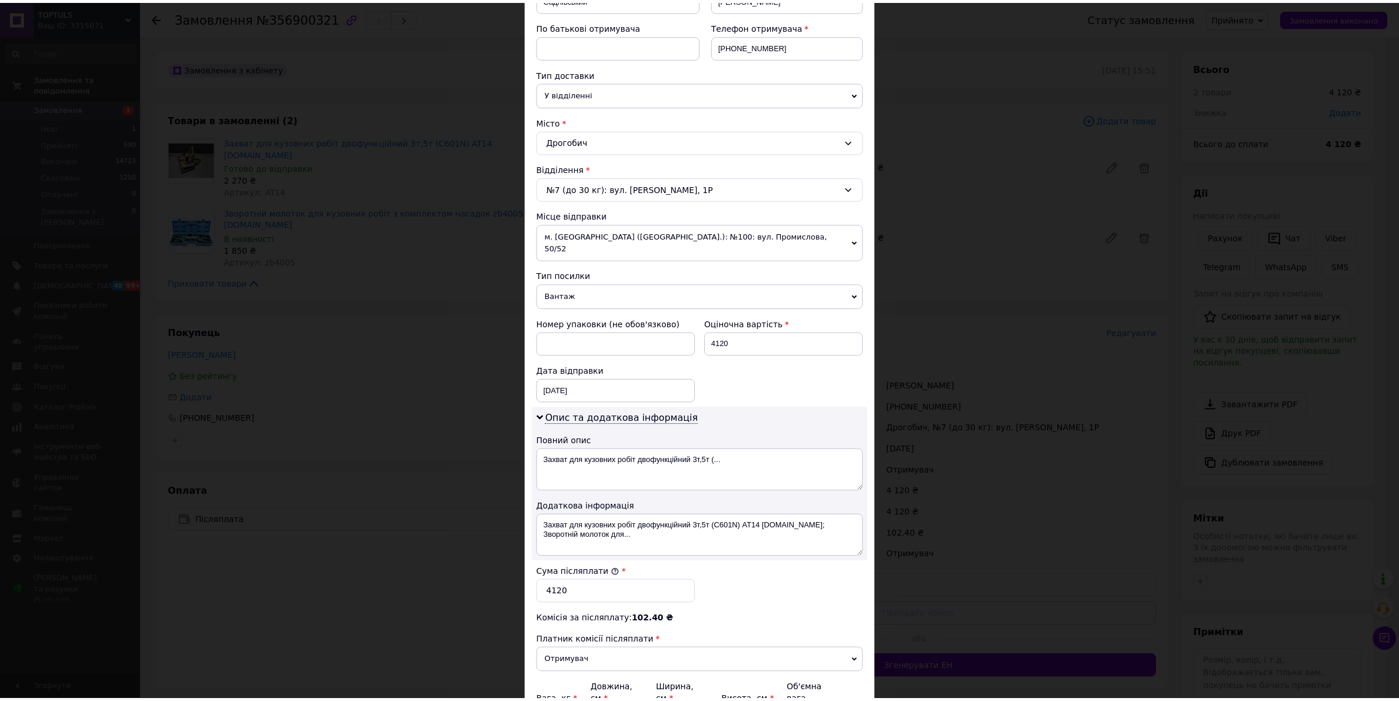
scroll to position [333, 0]
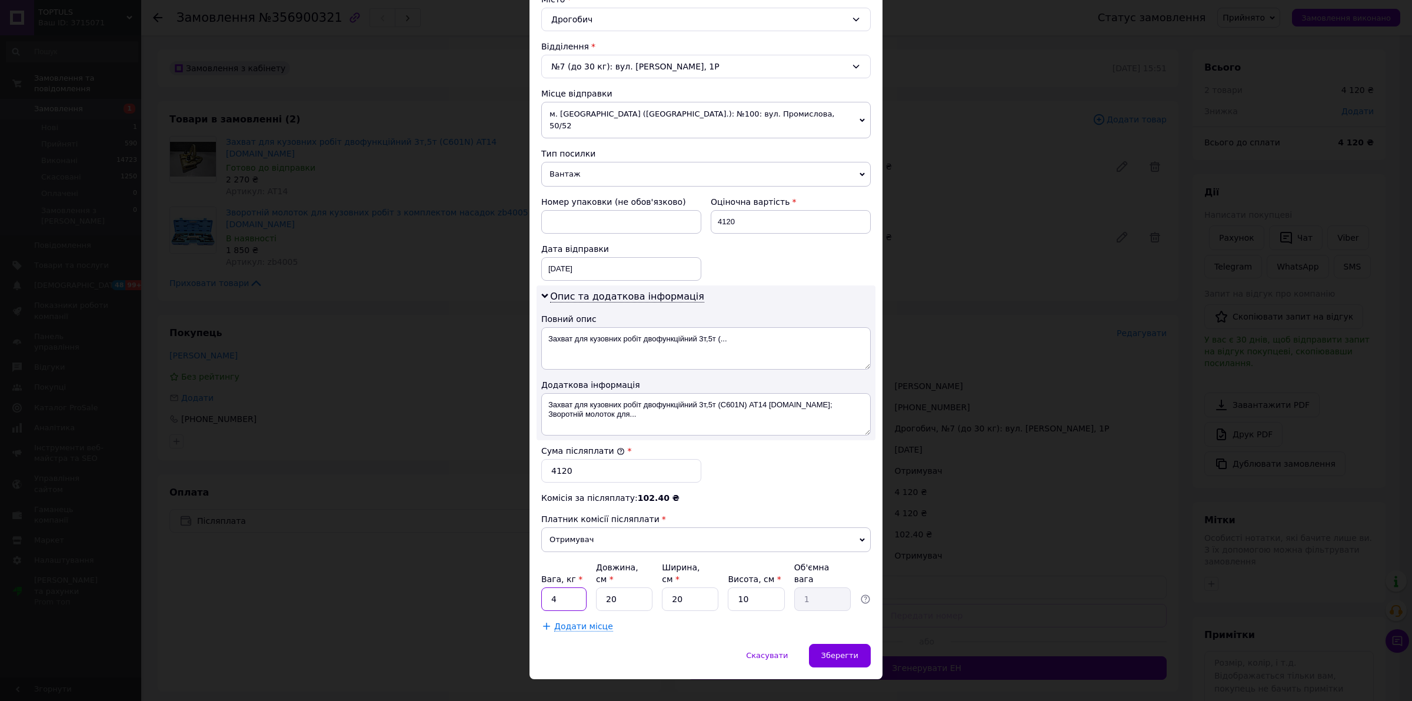
click at [584, 587] on input "4" at bounding box center [563, 599] width 45 height 24
type input "10"
type input "6"
type input "0.3"
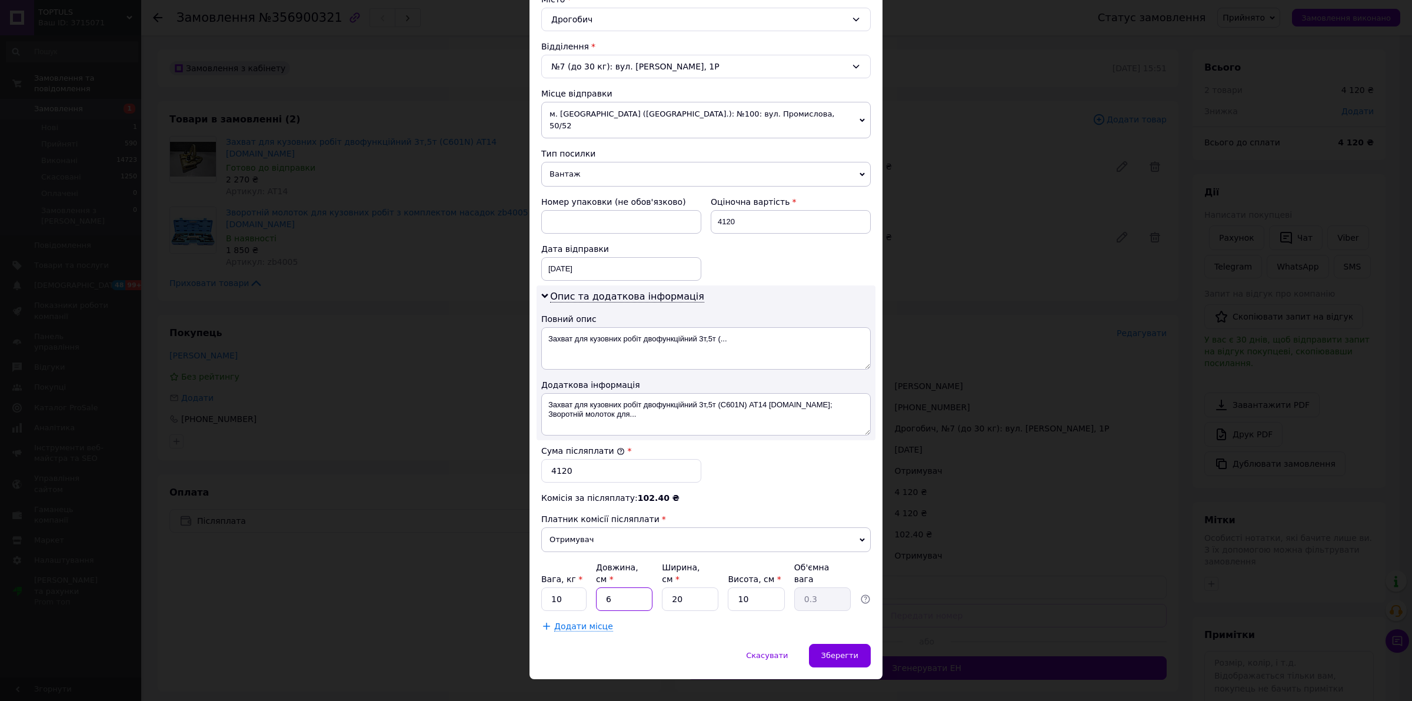
type input "60"
type input "3"
type input "60"
type input "2"
type input "0.6"
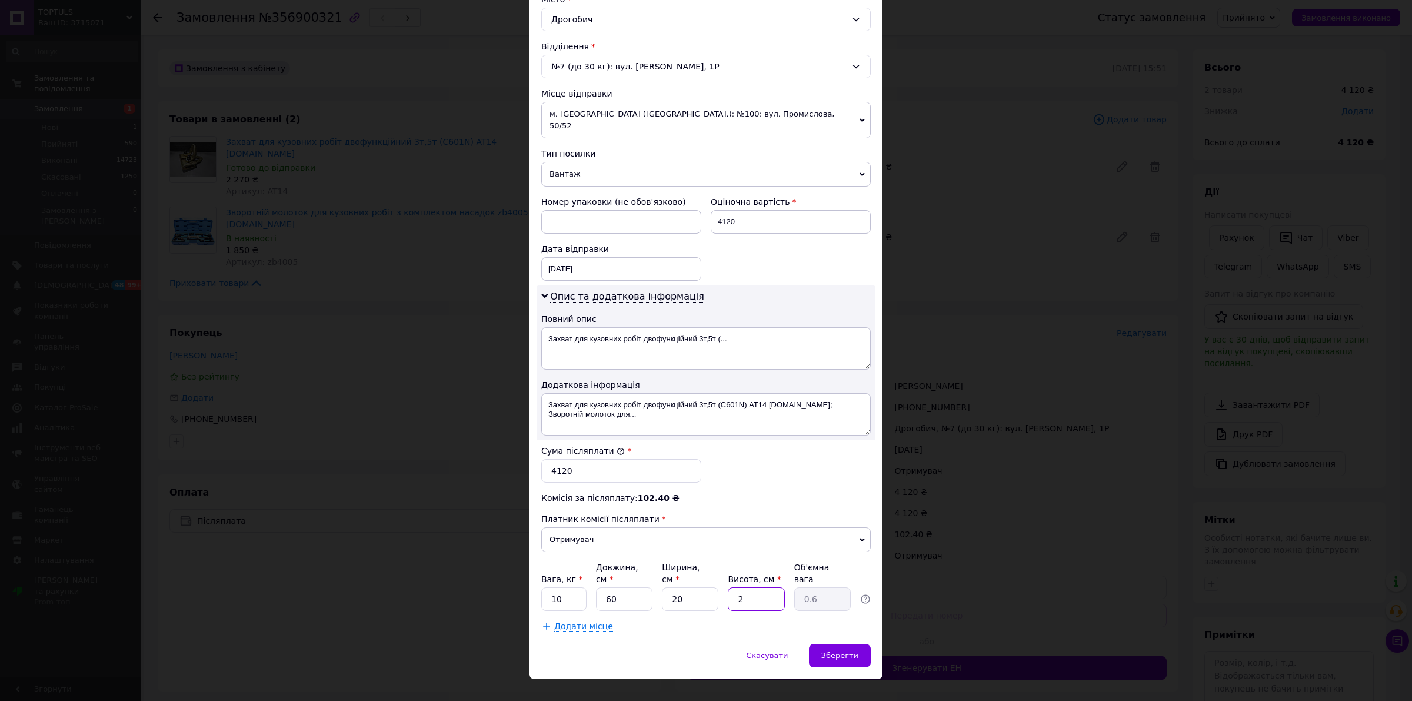
type input "20"
type input "6"
type input "20"
click at [835, 644] on div "Зберегти" at bounding box center [840, 656] width 62 height 24
